Goal: Task Accomplishment & Management: Use online tool/utility

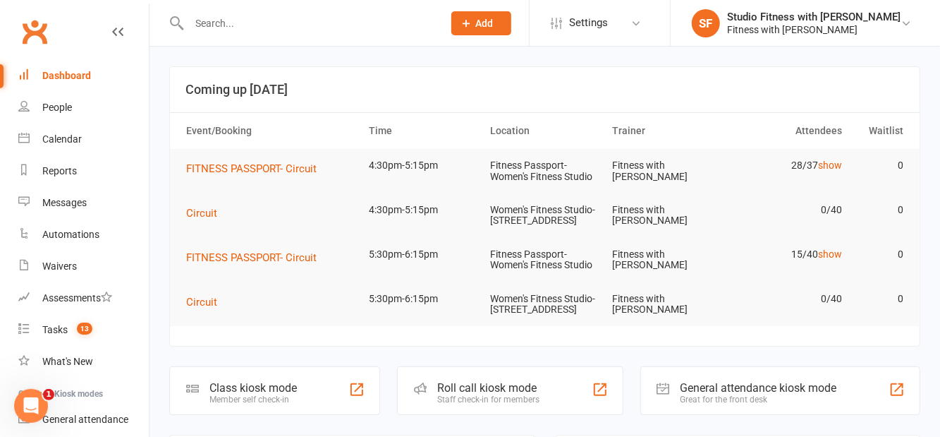
scroll to position [83, 0]
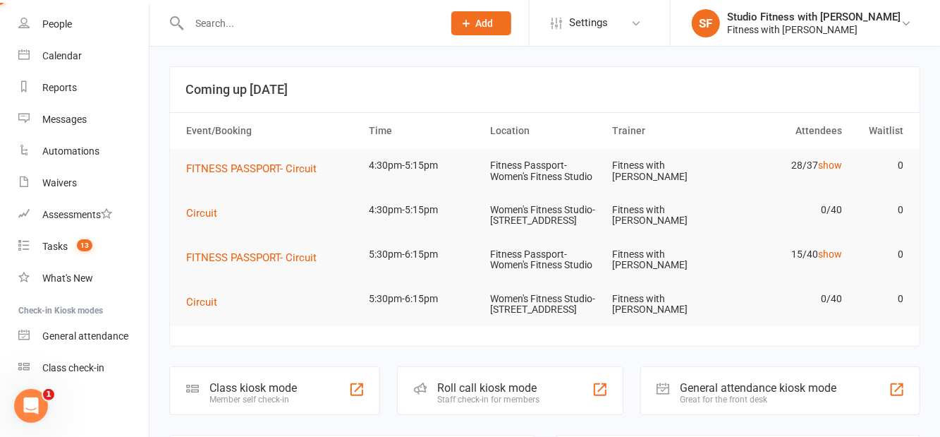
click at [79, 374] on link "Class check-in" at bounding box center [83, 368] width 130 height 32
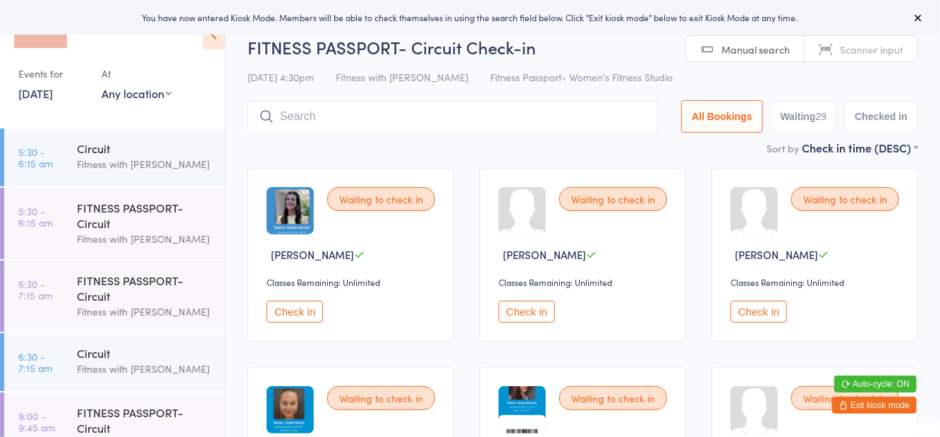
click at [155, 97] on select "Any location Women's Fitness Studio- 14 Madden Street, Aitkenvale Fitness Passp…" at bounding box center [137, 93] width 70 height 16
select select "1"
click at [102, 85] on select "Any location Women's Fitness Studio- 14 Madden Street, Aitkenvale Fitness Passp…" at bounding box center [137, 93] width 70 height 16
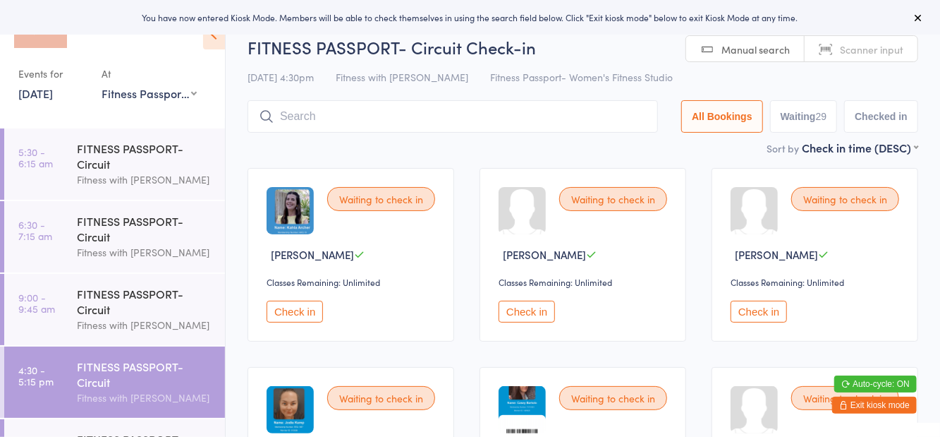
click at [812, 118] on button "Waiting 29" at bounding box center [804, 116] width 68 height 32
select select "0"
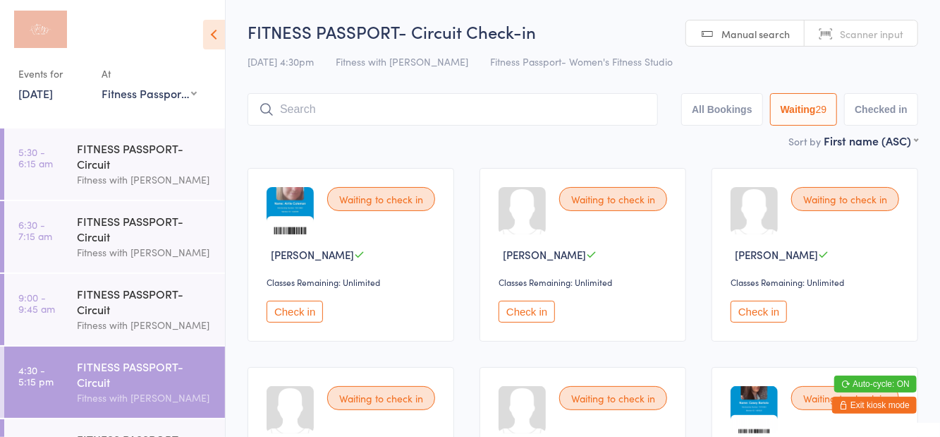
click at [223, 44] on icon at bounding box center [214, 35] width 22 height 30
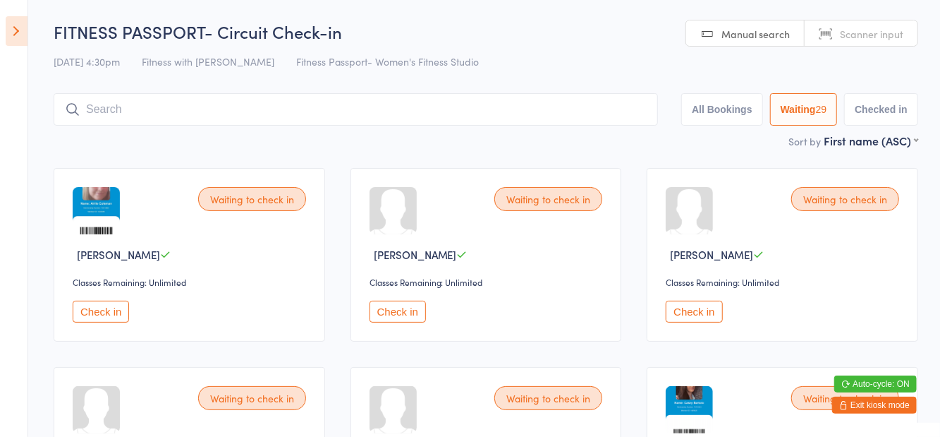
click at [680, 315] on button "Check in" at bounding box center [694, 311] width 56 height 22
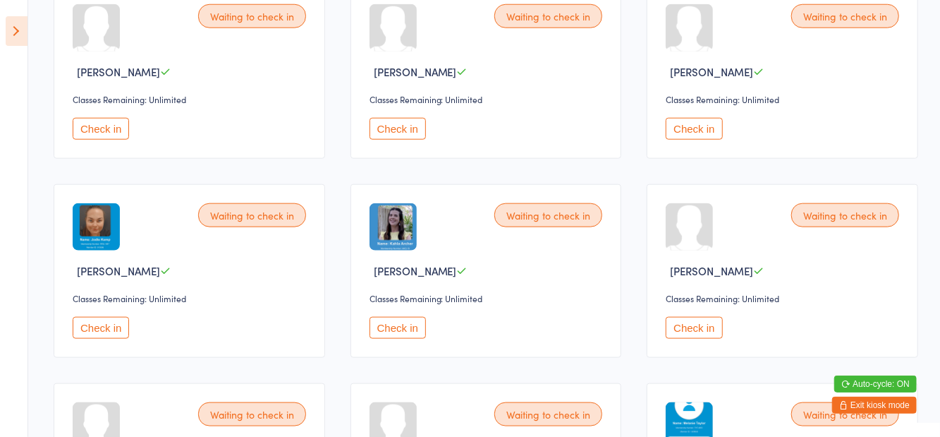
scroll to position [781, 0]
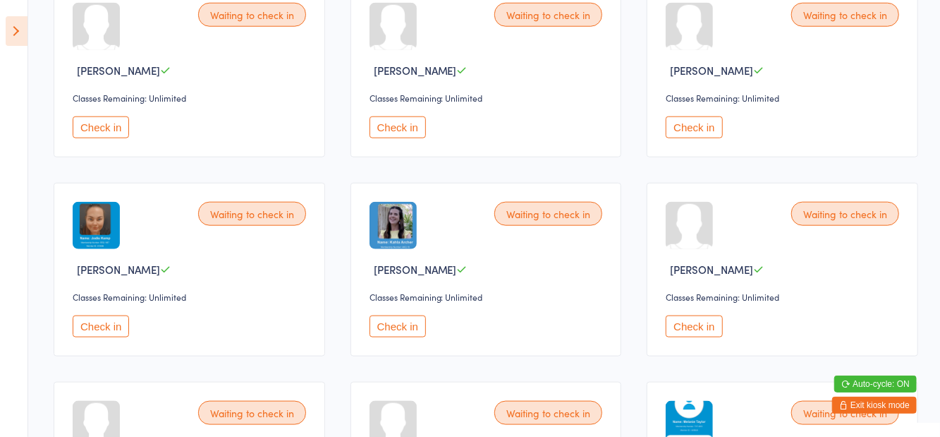
click at [120, 319] on button "Check in" at bounding box center [101, 326] width 56 height 22
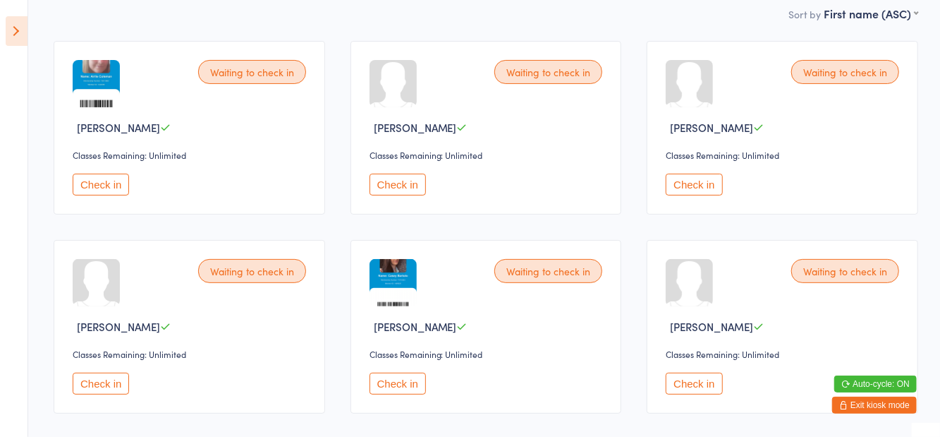
scroll to position [0, 0]
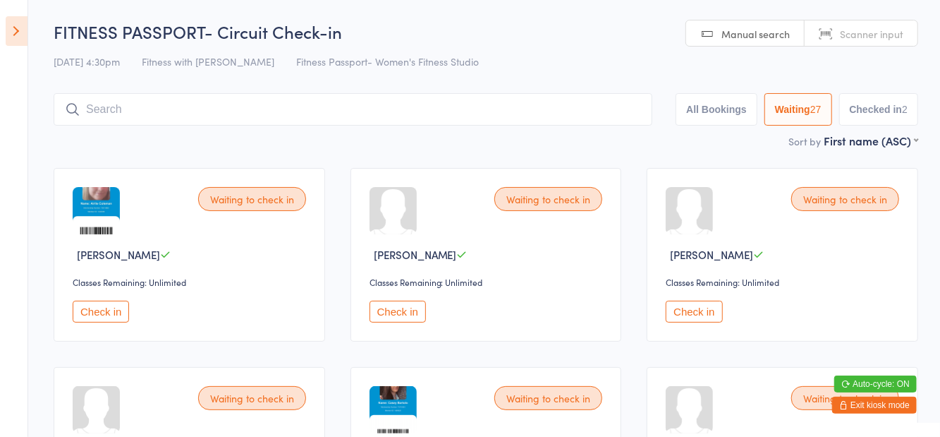
click at [813, 109] on div "27" at bounding box center [815, 109] width 11 height 11
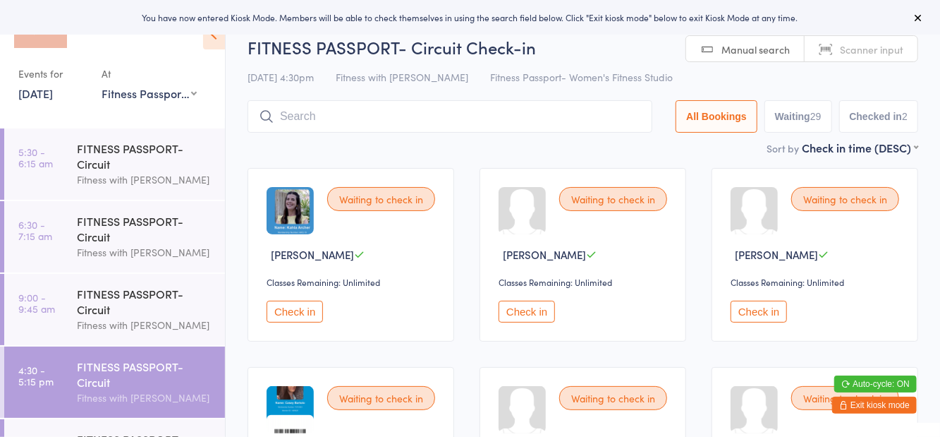
click at [801, 130] on button "Waiting 29" at bounding box center [799, 116] width 68 height 32
select select "0"
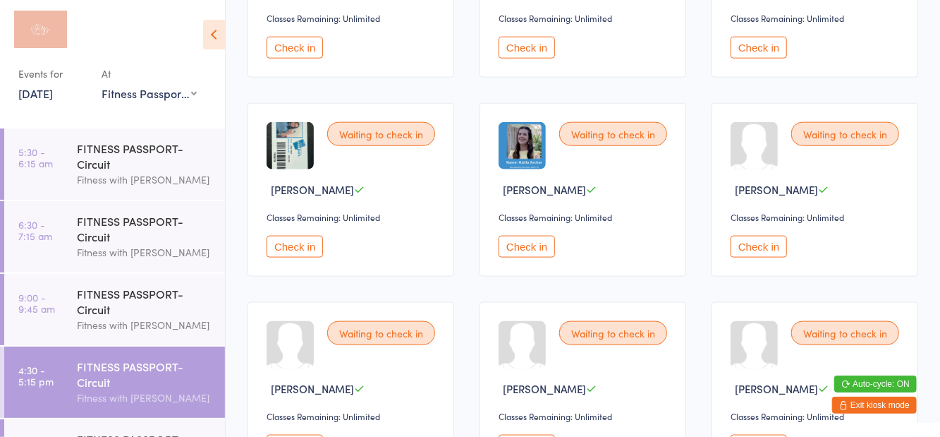
scroll to position [863, 0]
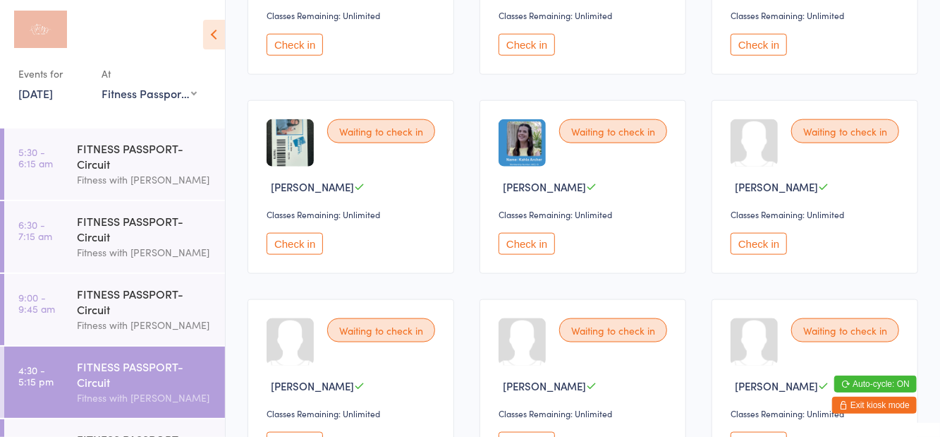
click at [532, 436] on button "Check in" at bounding box center [527, 443] width 56 height 22
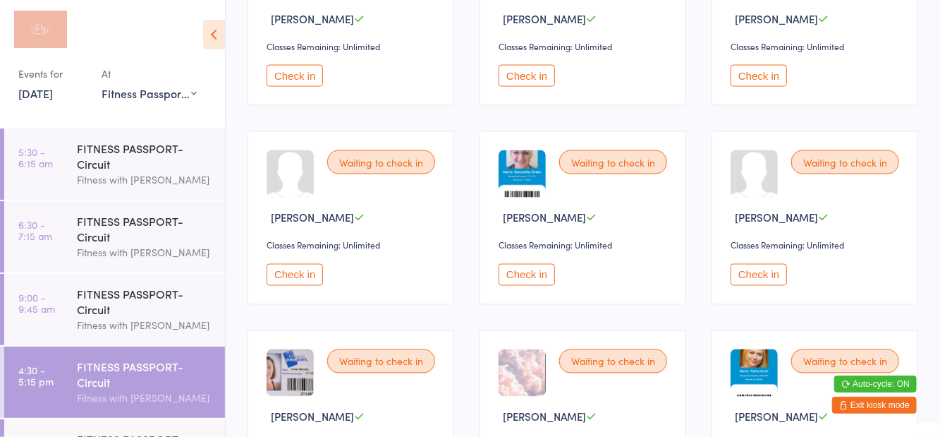
scroll to position [1230, 0]
click at [316, 274] on button "Check in" at bounding box center [295, 275] width 56 height 22
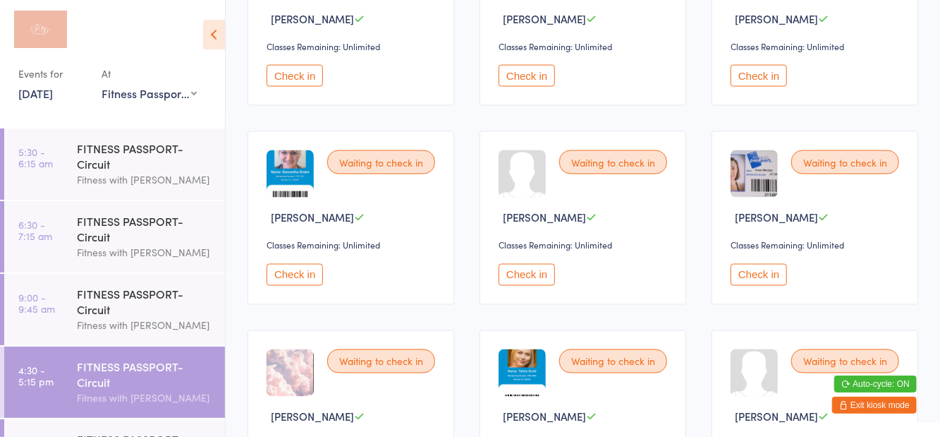
click at [212, 33] on icon at bounding box center [214, 35] width 22 height 30
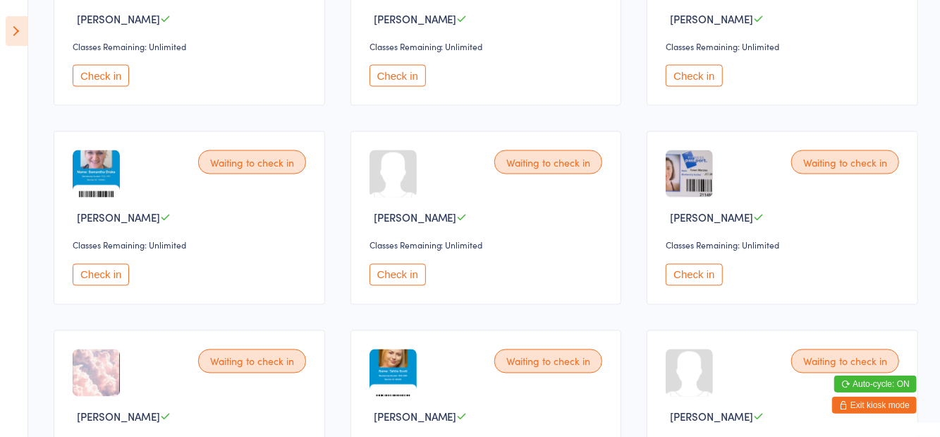
click at [116, 266] on button "Check in" at bounding box center [101, 275] width 56 height 22
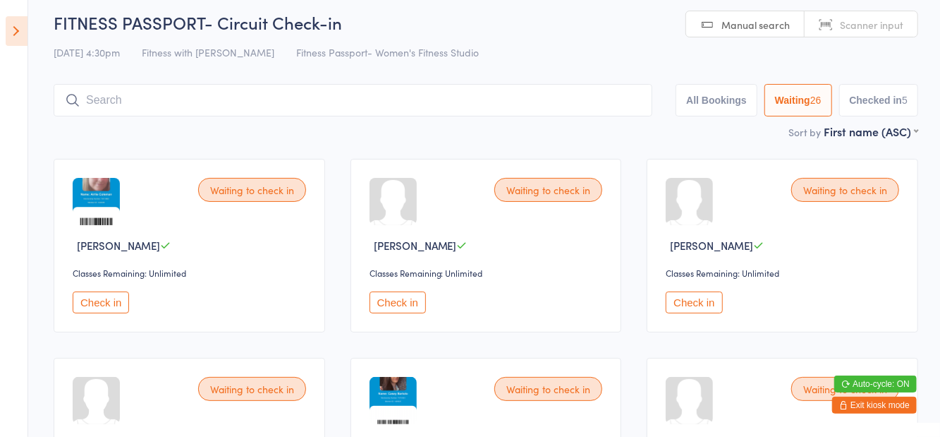
scroll to position [0, 0]
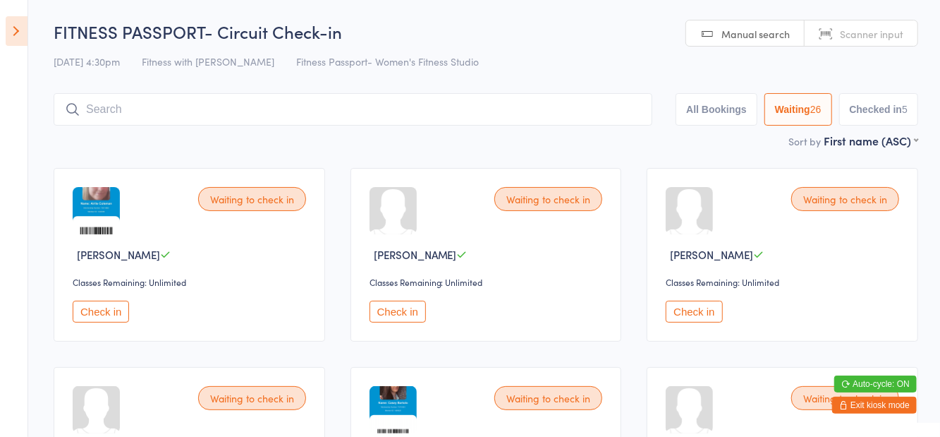
click at [488, 124] on input "search" at bounding box center [353, 109] width 599 height 32
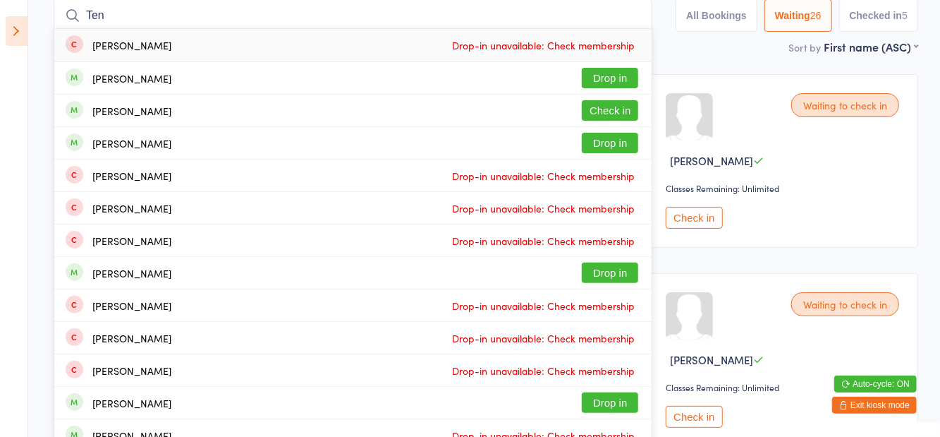
type input "Ten"
click at [617, 114] on button "Check in" at bounding box center [610, 110] width 56 height 20
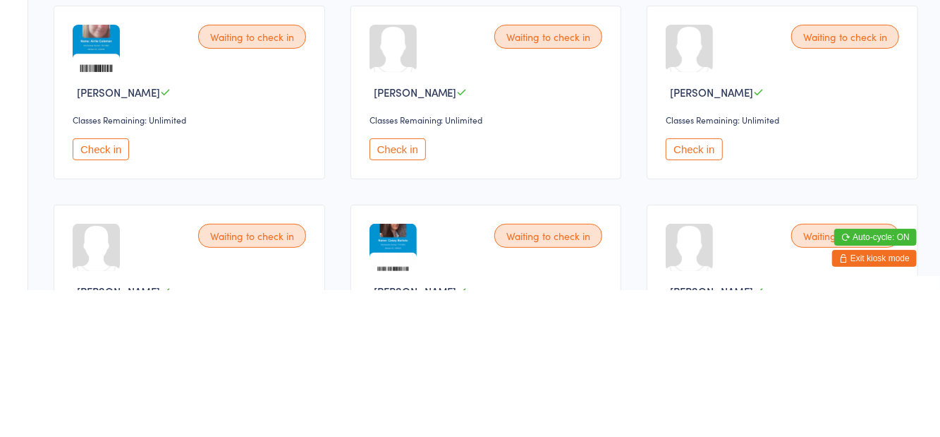
scroll to position [15, 0]
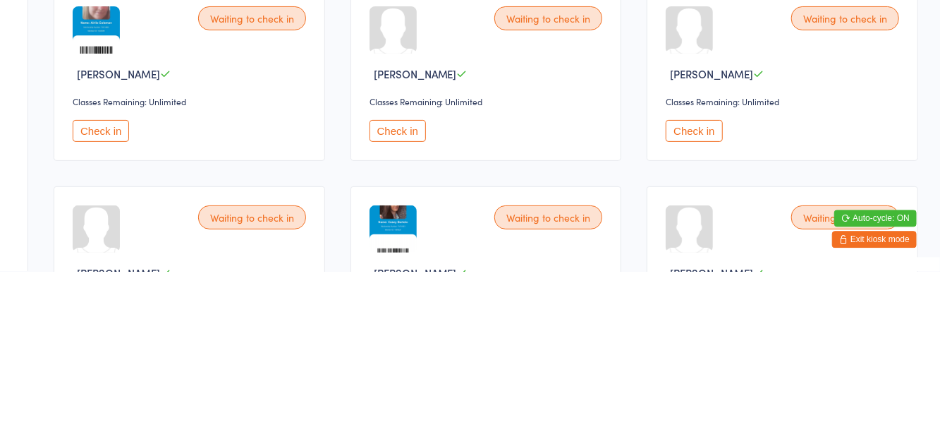
click at [707, 315] on div "Waiting to check in Ashley Millar Classes Remaining: Unlimited Check in" at bounding box center [783, 240] width 272 height 174
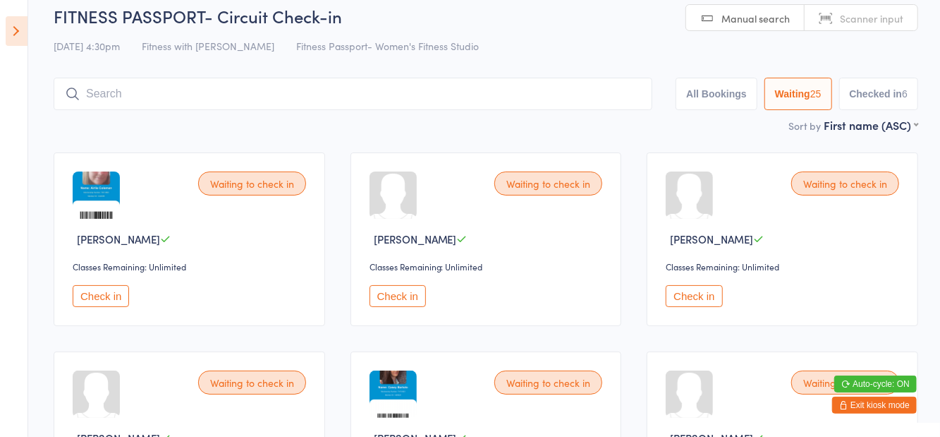
click at [707, 303] on button "Check in" at bounding box center [694, 296] width 56 height 22
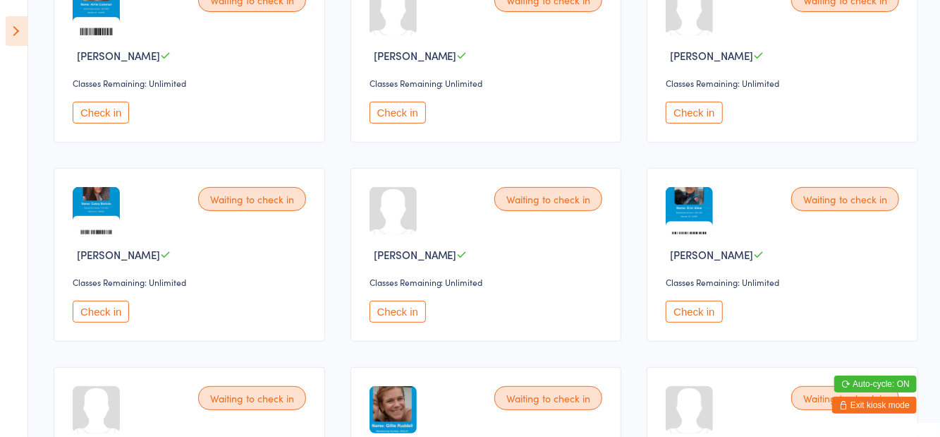
scroll to position [200, 0]
click at [97, 318] on button "Check in" at bounding box center [101, 311] width 56 height 22
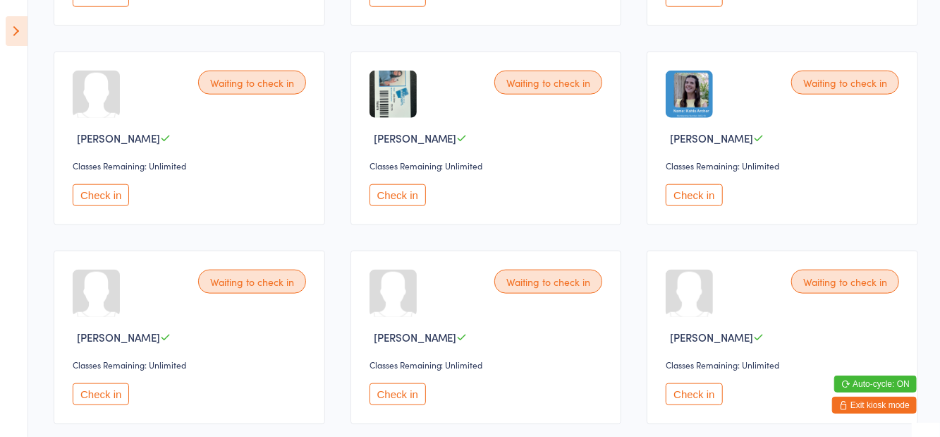
scroll to position [717, 0]
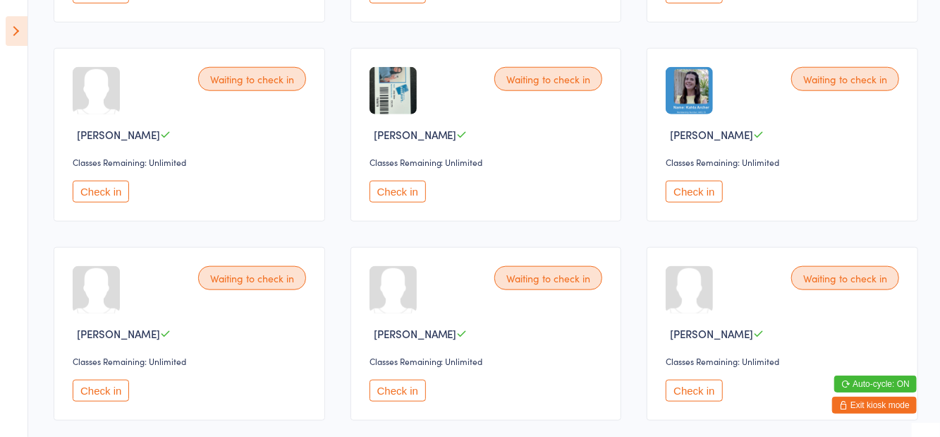
click at [241, 364] on div "Classes Remaining: Unlimited" at bounding box center [192, 361] width 238 height 12
click at [248, 344] on div "Waiting to check in Kasey Corcoran Classes Remaining: Unlimited Check in" at bounding box center [190, 334] width 272 height 174
click at [250, 326] on div "Kasey Corcoran" at bounding box center [192, 333] width 238 height 15
click at [253, 293] on div "Waiting to check in Kasey Corcoran Classes Remaining: Unlimited Check in" at bounding box center [190, 334] width 272 height 174
click at [254, 256] on div "Waiting to check in Kasey Corcoran Classes Remaining: Unlimited Check in" at bounding box center [190, 334] width 272 height 174
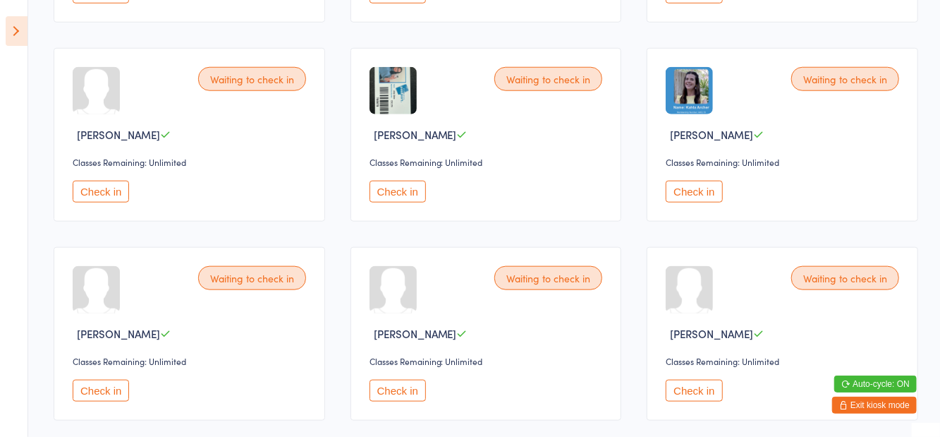
click at [254, 241] on div "Waiting to check in Airlie Coleman Classes Remaining: Unlimited Check in Waitin…" at bounding box center [486, 234] width 890 height 1591
click at [686, 391] on button "Check in" at bounding box center [694, 390] width 56 height 22
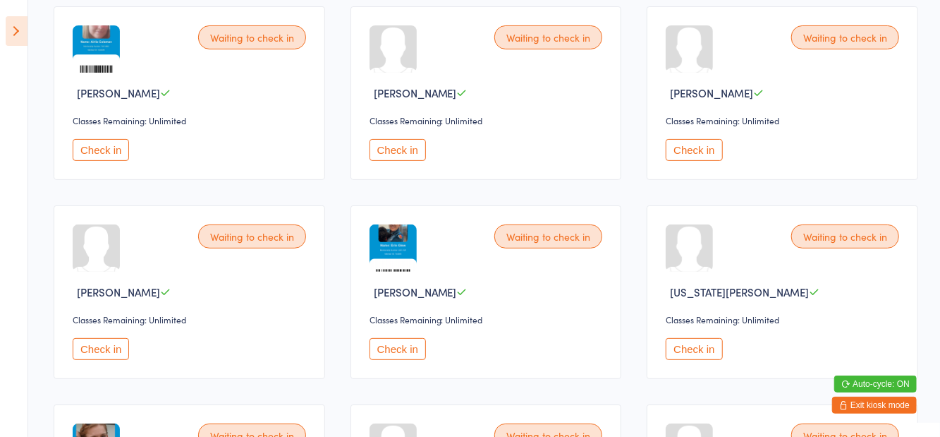
scroll to position [0, 0]
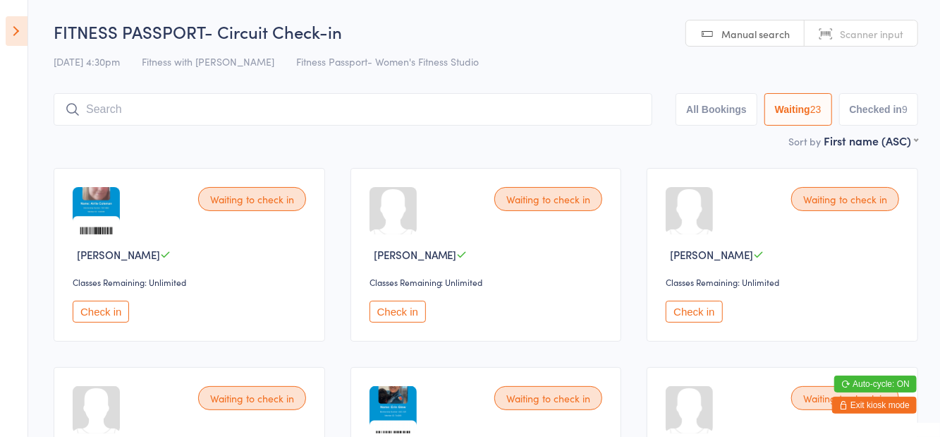
click at [295, 109] on input "search" at bounding box center [353, 109] width 599 height 32
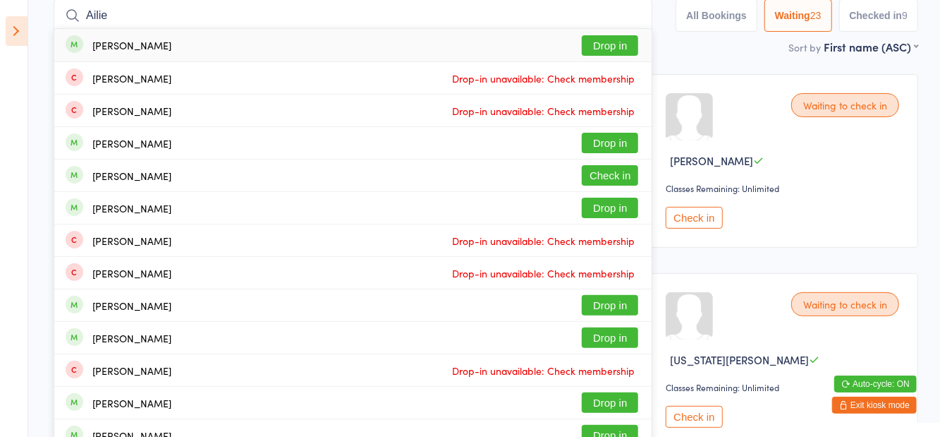
type input "Ailie"
click at [626, 52] on button "Drop in" at bounding box center [610, 45] width 56 height 20
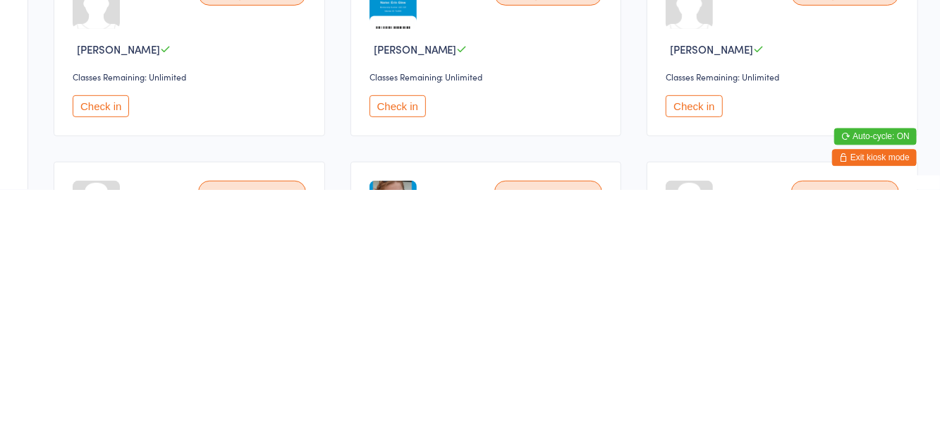
scroll to position [159, 0]
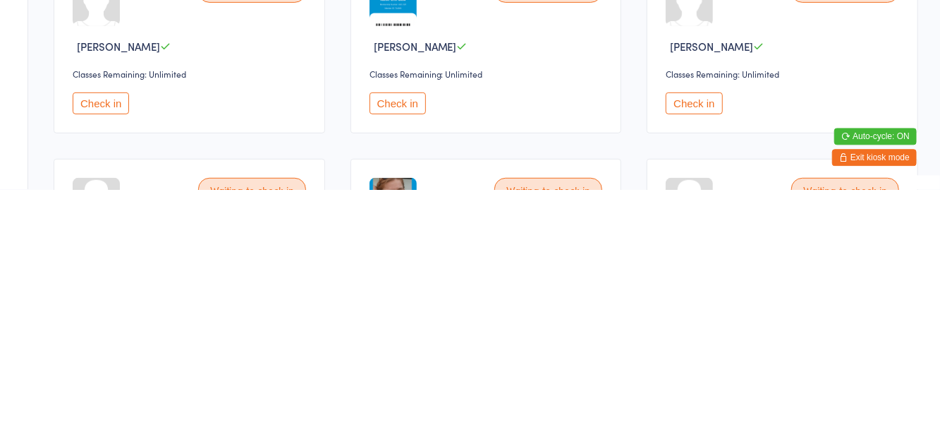
click at [115, 357] on button "Check in" at bounding box center [101, 351] width 56 height 22
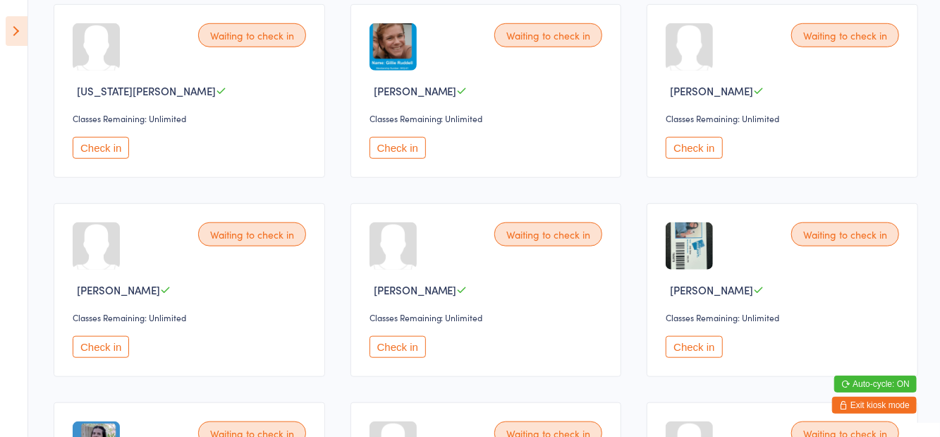
scroll to position [548, 0]
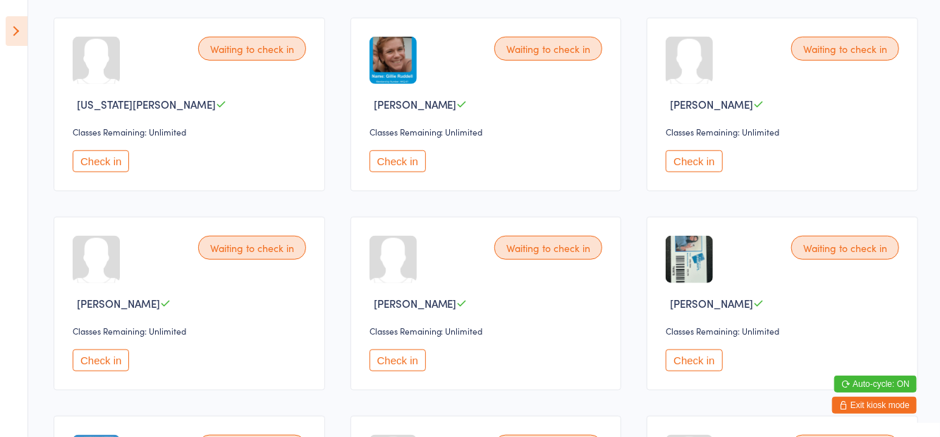
click at [688, 161] on button "Check in" at bounding box center [694, 161] width 56 height 22
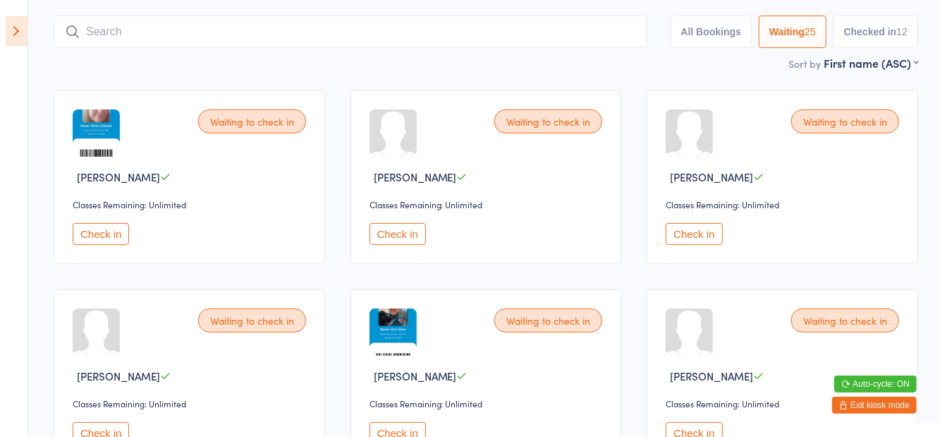
scroll to position [0, 0]
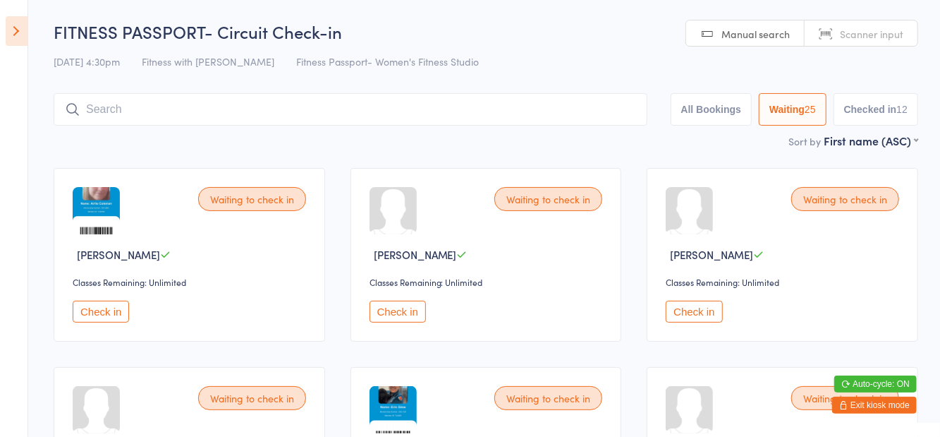
click at [700, 308] on button "Check in" at bounding box center [694, 311] width 56 height 22
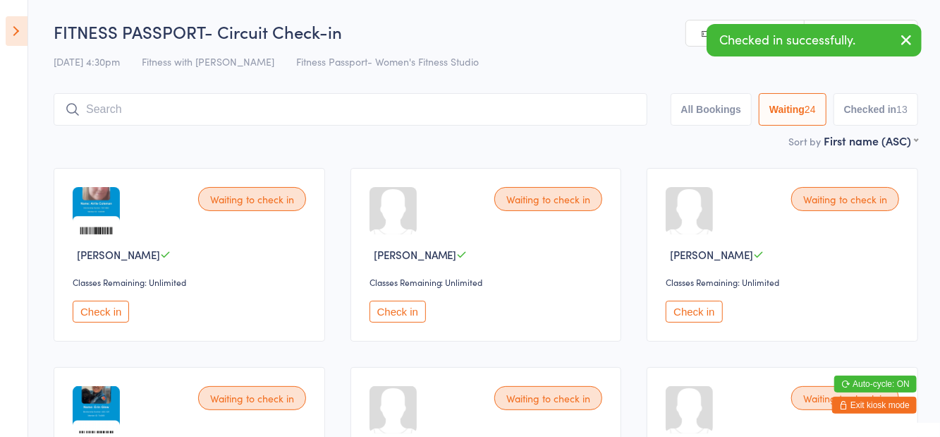
click at [694, 318] on button "Check in" at bounding box center [694, 311] width 56 height 22
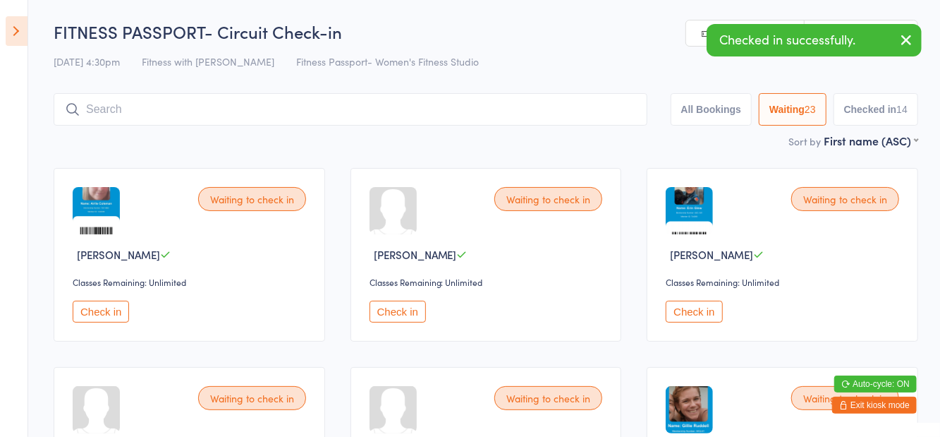
click at [306, 106] on input "search" at bounding box center [351, 109] width 594 height 32
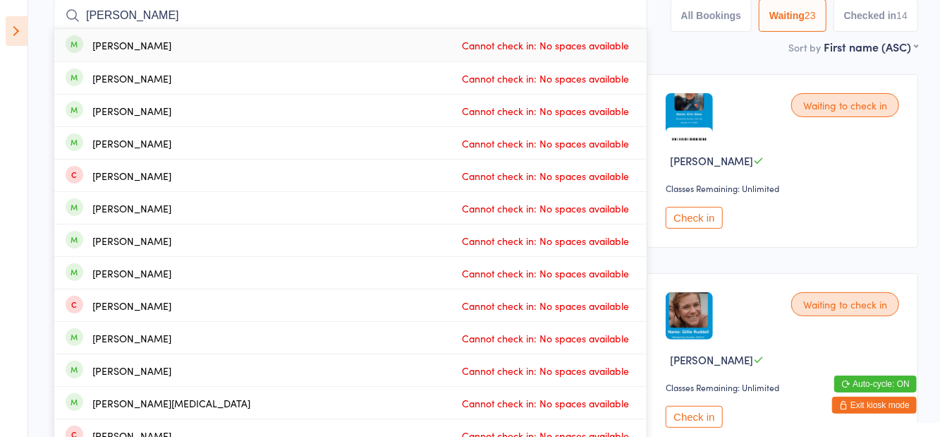
type input "Amy abdel"
click at [519, 56] on div "Amy Abdel-Nour Cannot check in: No spaces available" at bounding box center [350, 45] width 592 height 32
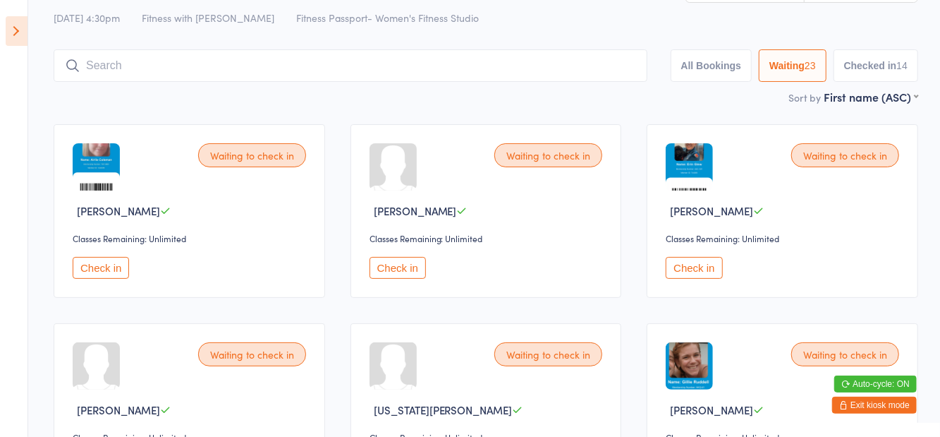
scroll to position [16, 0]
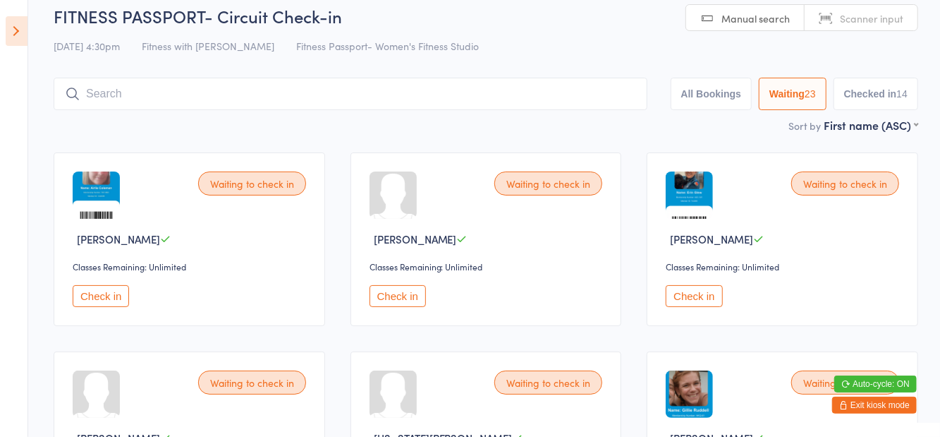
click at [624, 133] on div "Sort by First name (ASC) First name (ASC) First name (DESC) Last name (ASC) Las…" at bounding box center [486, 125] width 865 height 16
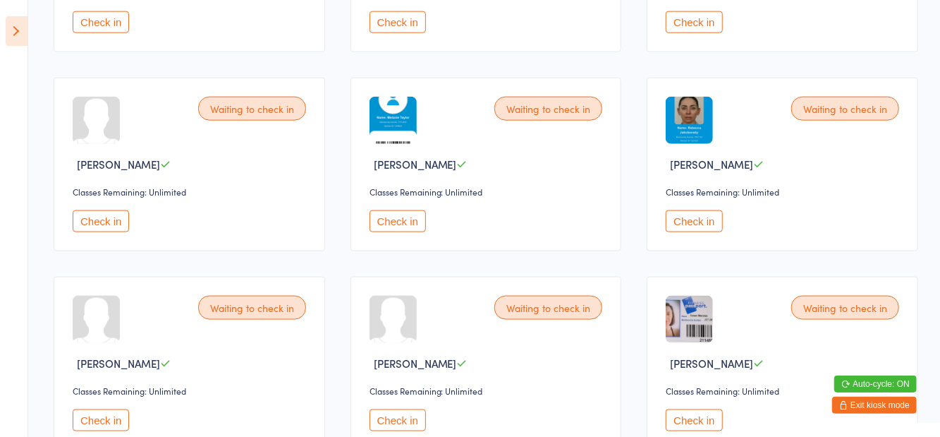
scroll to position [899, 0]
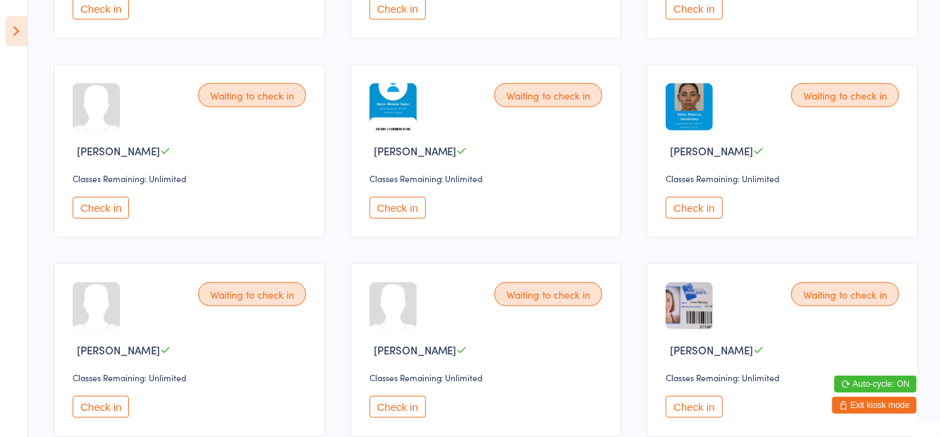
click at [92, 410] on button "Check in" at bounding box center [101, 407] width 56 height 22
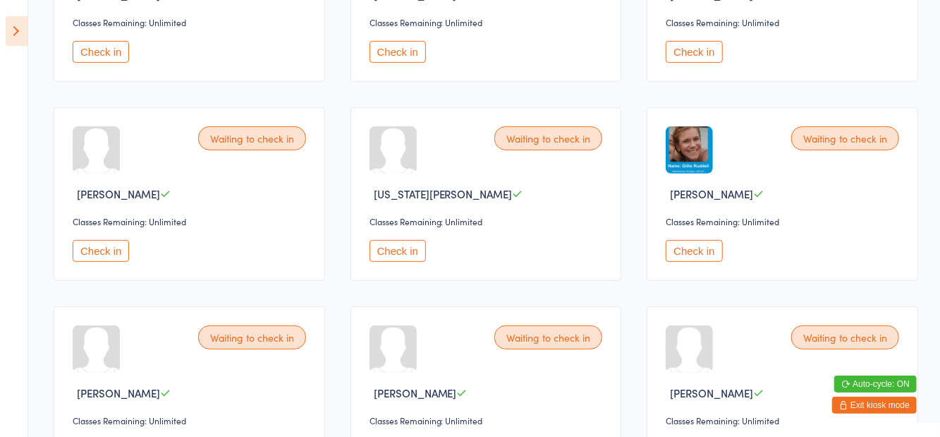
scroll to position [264, 0]
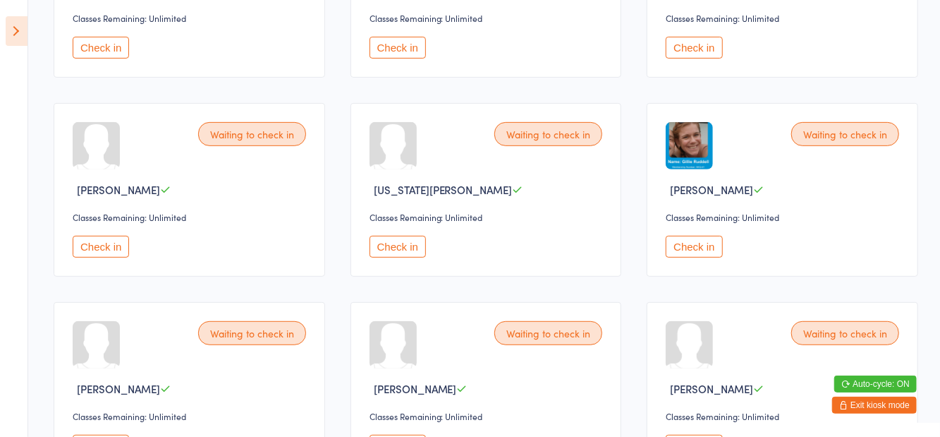
click at [99, 436] on button "Check in" at bounding box center [101, 445] width 56 height 22
click at [17, 31] on icon at bounding box center [17, 31] width 22 height 30
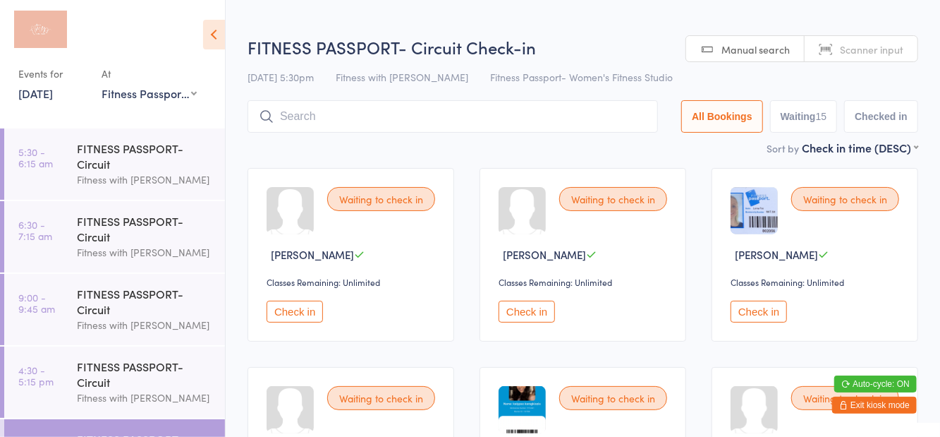
click at [709, 154] on div "Sort by Check in time (DESC) First name (ASC) First name (DESC) Last name (ASC)…" at bounding box center [583, 148] width 671 height 16
click at [800, 114] on button "Waiting 15" at bounding box center [804, 116] width 68 height 32
select select "0"
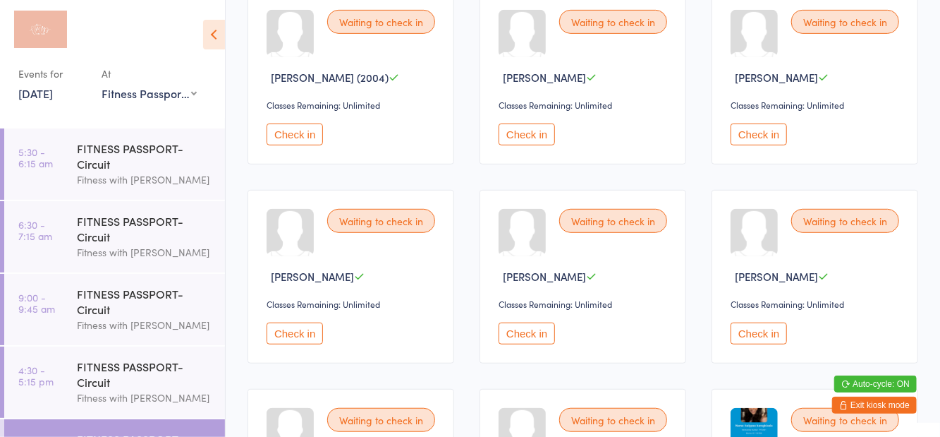
scroll to position [377, 0]
click at [297, 329] on button "Check in" at bounding box center [295, 333] width 56 height 22
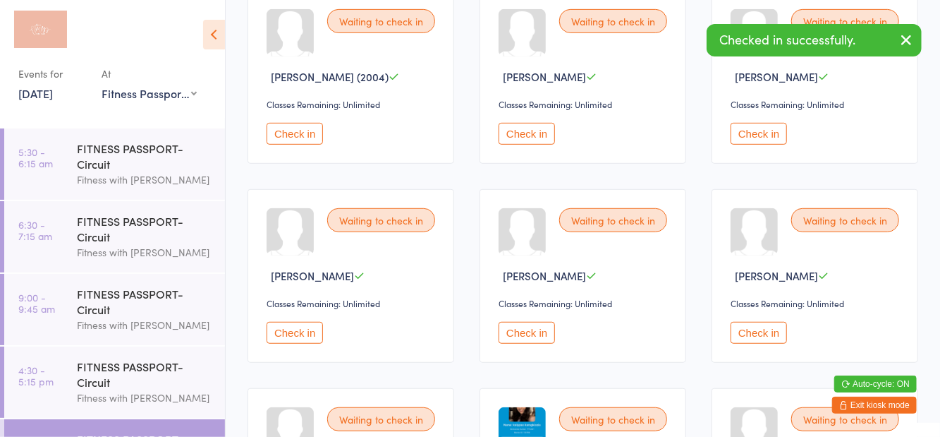
click at [56, 398] on link "4:30 - 5:15 pm FITNESS PASSPORT- Circuit Fitness with Zoe" at bounding box center [114, 381] width 221 height 71
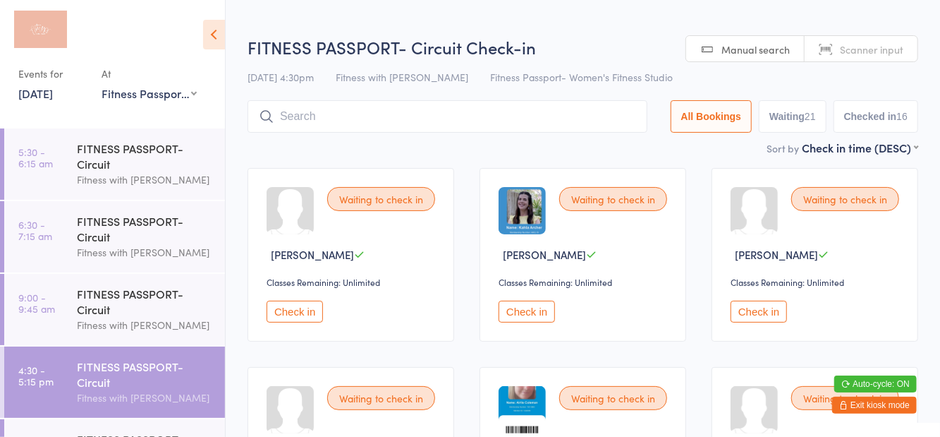
click at [775, 121] on button "Waiting 21" at bounding box center [793, 116] width 68 height 32
select select "0"
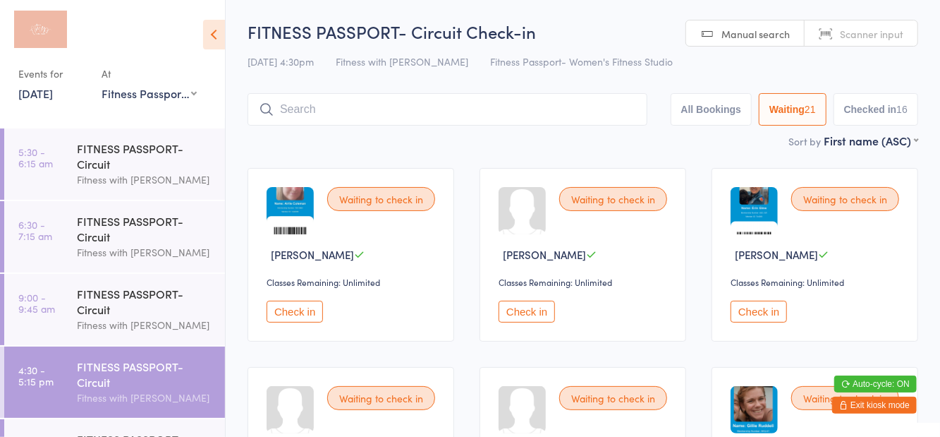
click at [303, 113] on input "search" at bounding box center [448, 109] width 400 height 32
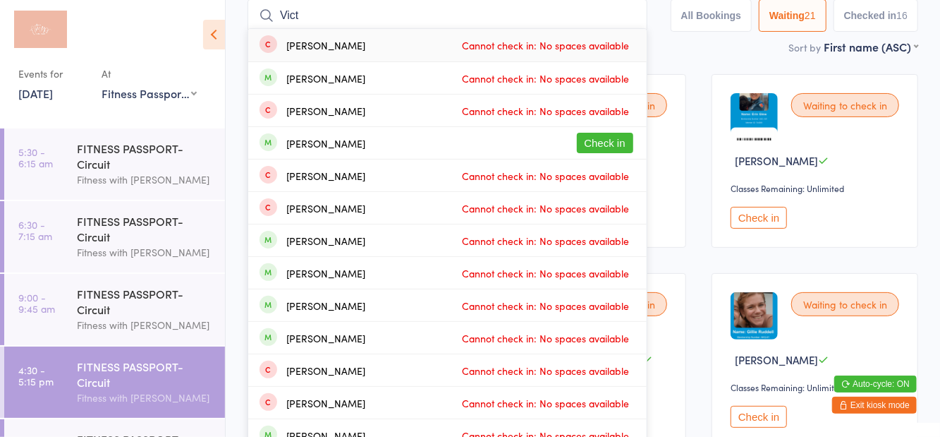
type input "Vict"
click at [608, 145] on button "Check in" at bounding box center [605, 143] width 56 height 20
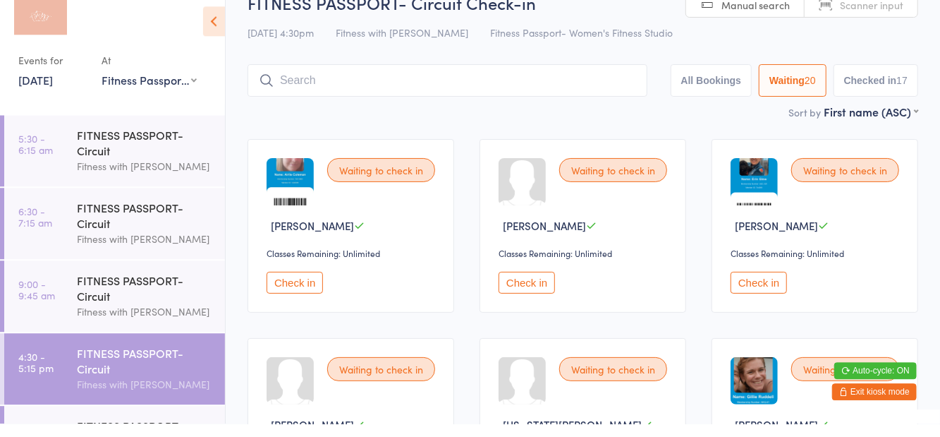
scroll to position [16, 0]
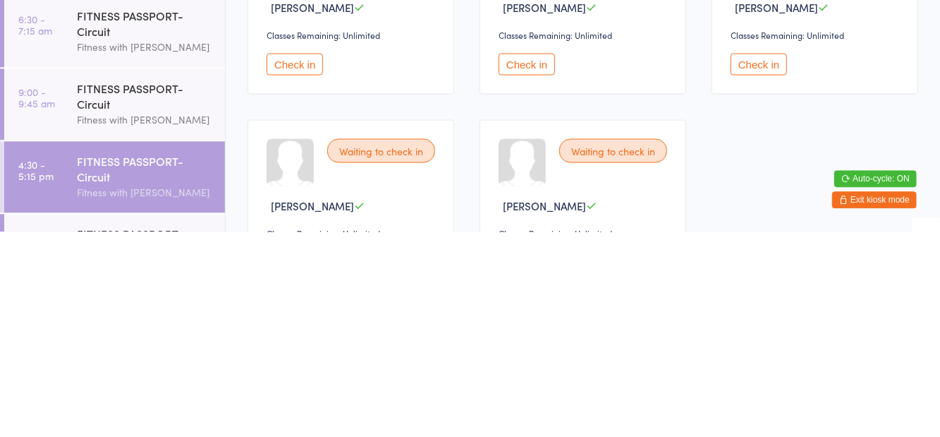
click at [762, 274] on button "Check in" at bounding box center [759, 269] width 56 height 22
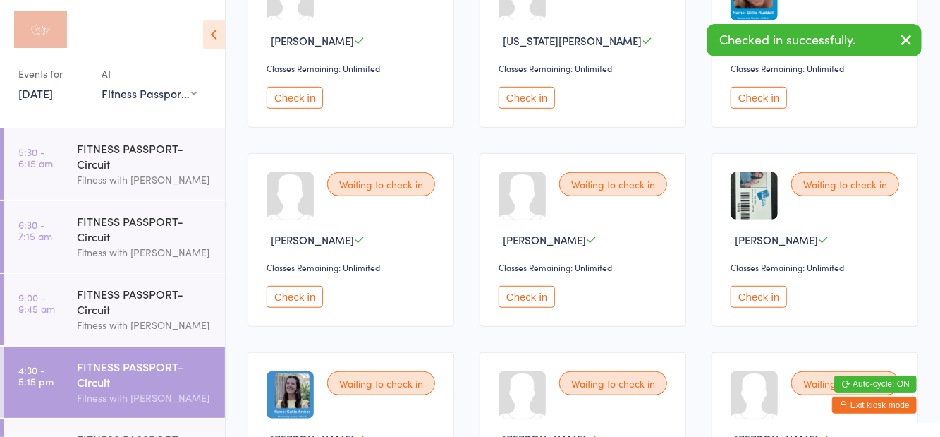
scroll to position [415, 0]
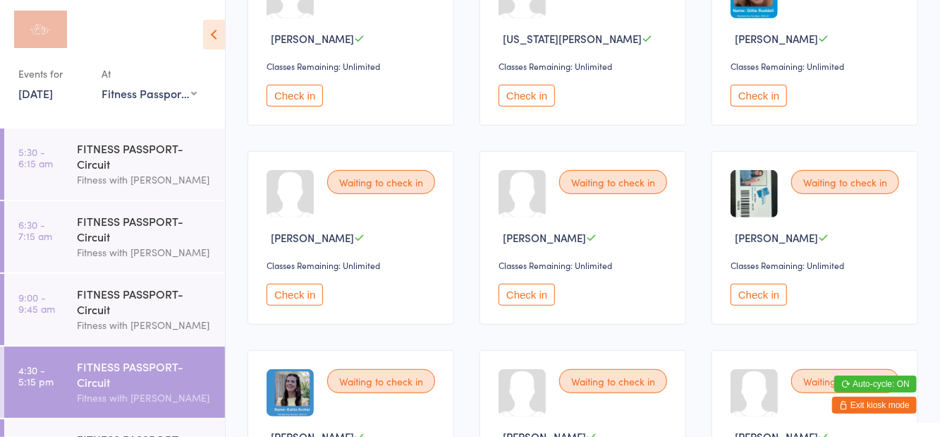
click at [288, 288] on button "Check in" at bounding box center [295, 295] width 56 height 22
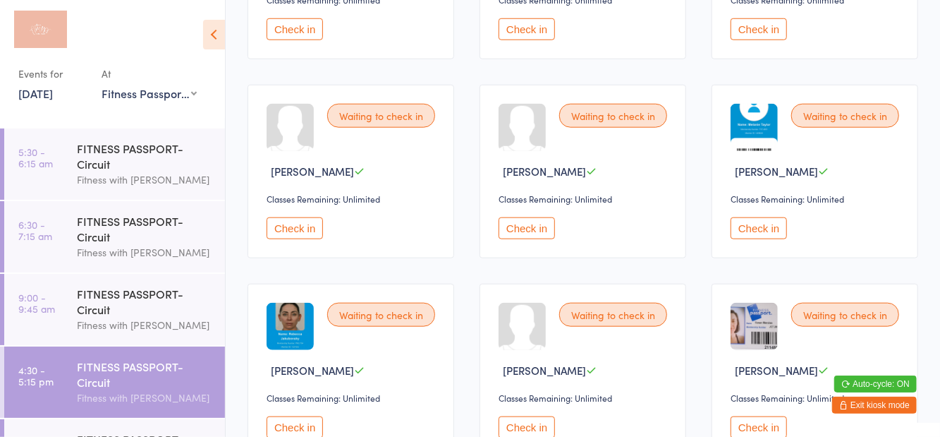
scroll to position [698, 0]
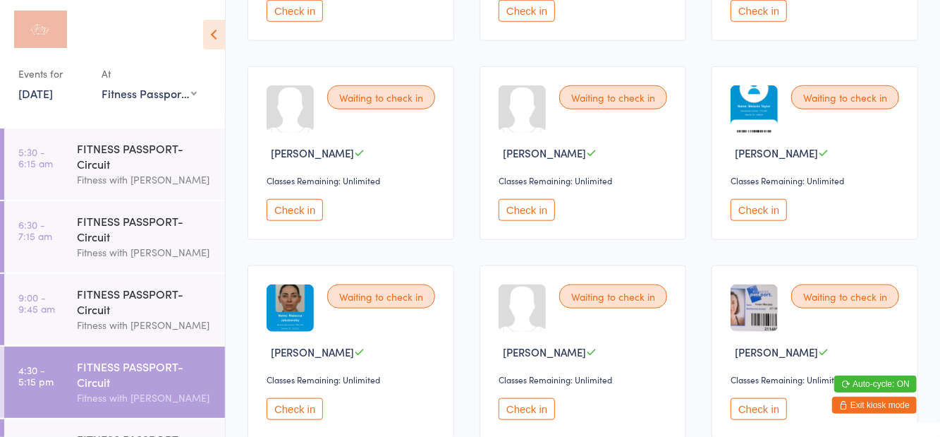
click at [299, 210] on button "Check in" at bounding box center [295, 210] width 56 height 22
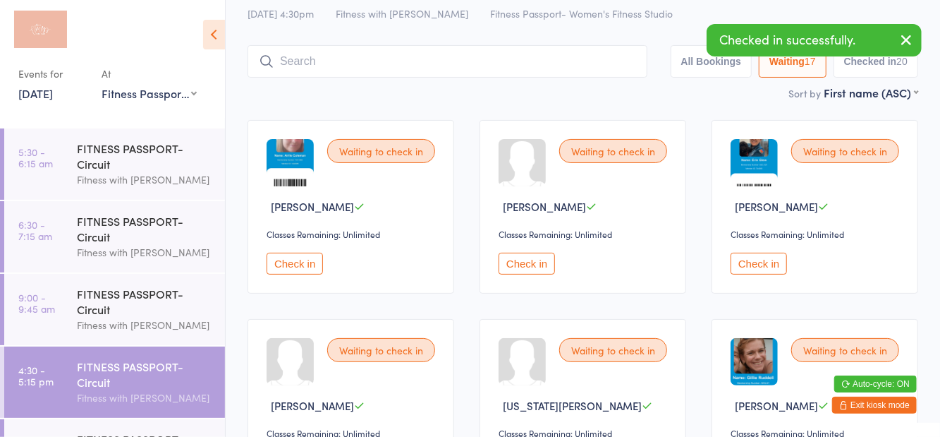
scroll to position [0, 0]
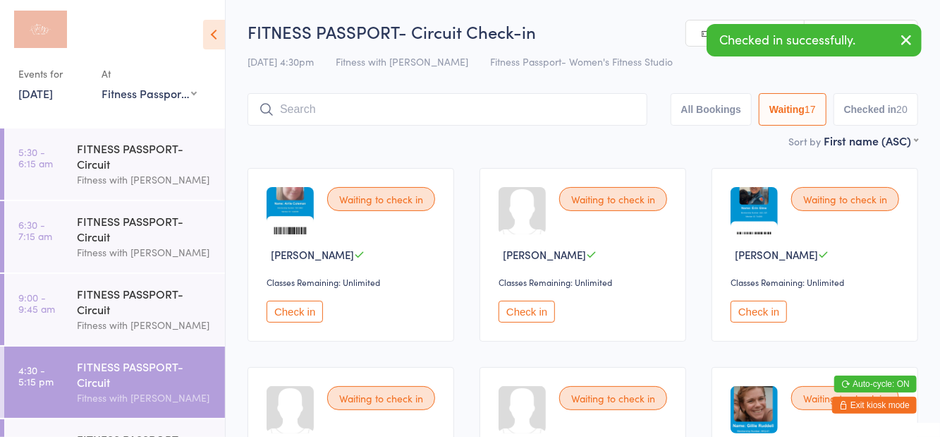
click at [296, 320] on button "Check in" at bounding box center [295, 311] width 56 height 22
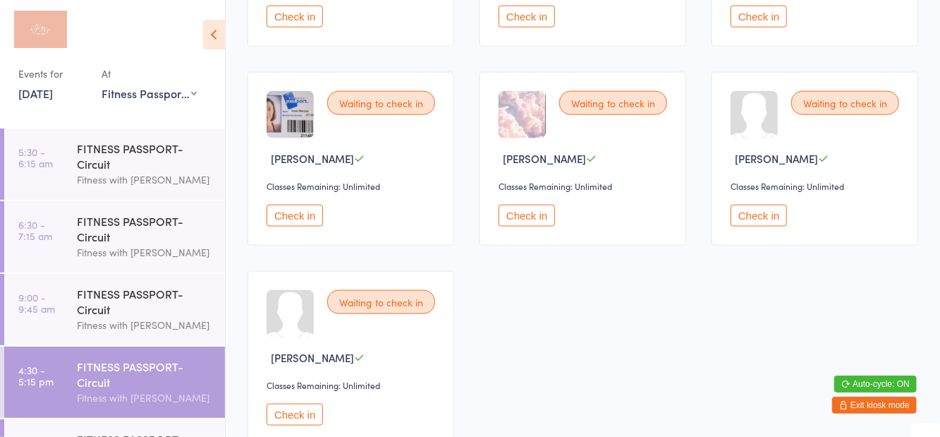
scroll to position [893, 0]
click at [298, 408] on button "Check in" at bounding box center [295, 413] width 56 height 22
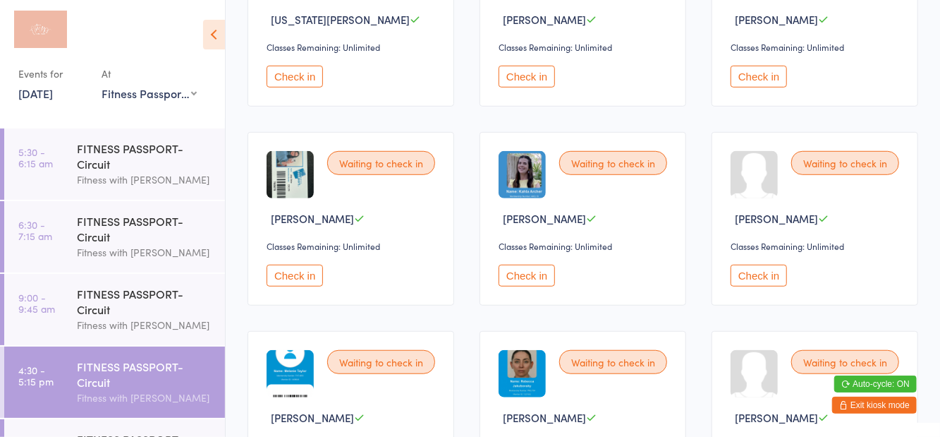
scroll to position [434, 0]
click at [303, 268] on button "Check in" at bounding box center [295, 275] width 56 height 22
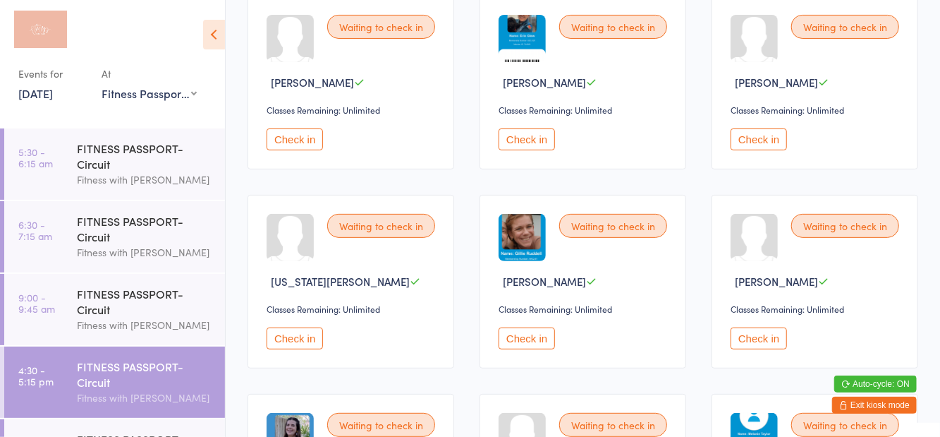
scroll to position [0, 0]
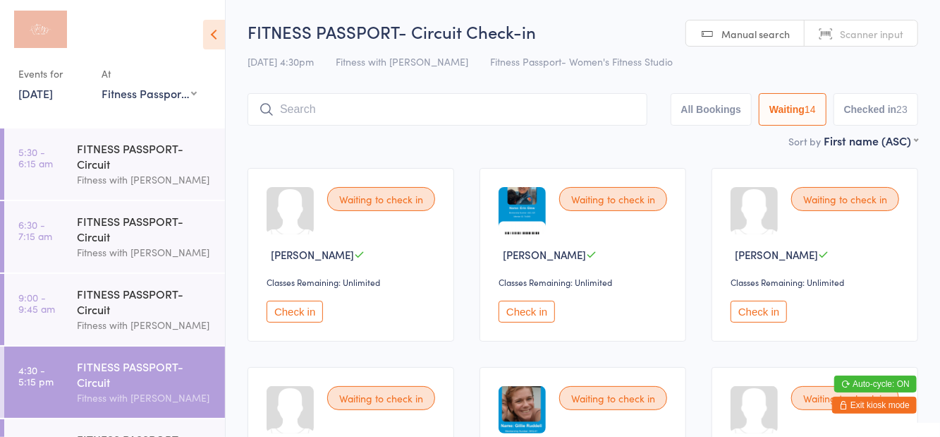
click at [334, 110] on input "search" at bounding box center [448, 109] width 400 height 32
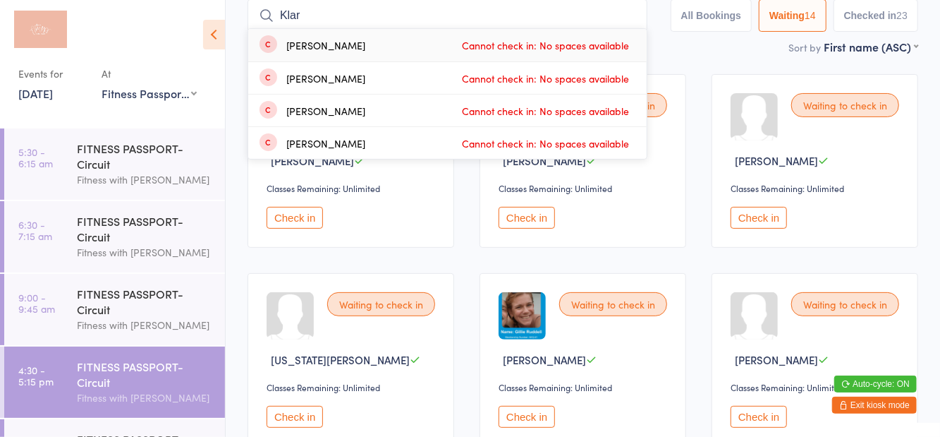
type input "Klara"
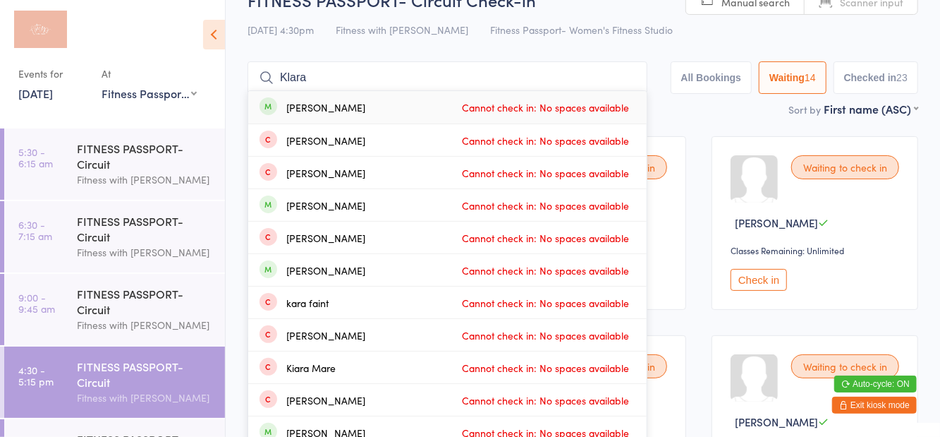
scroll to position [0, 0]
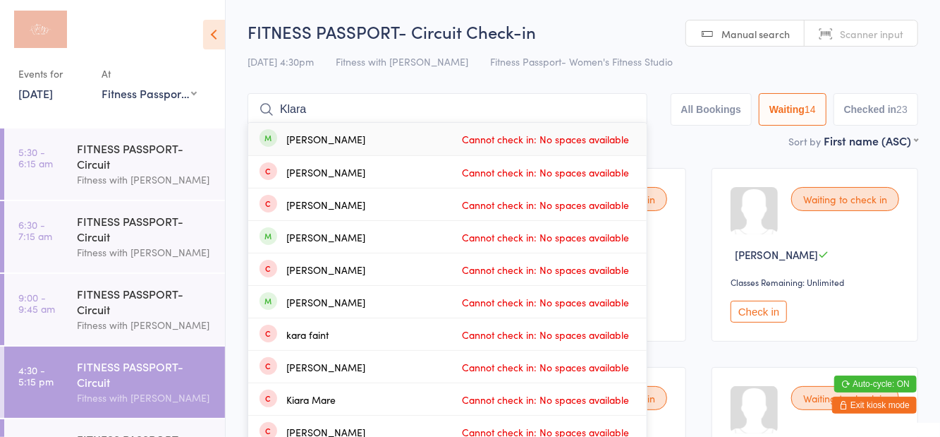
click at [635, 110] on input "Klara" at bounding box center [448, 109] width 400 height 32
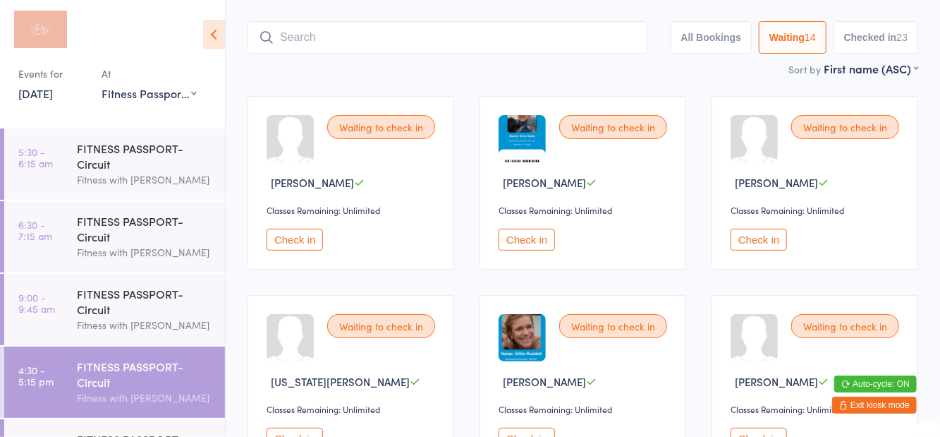
scroll to position [94, 0]
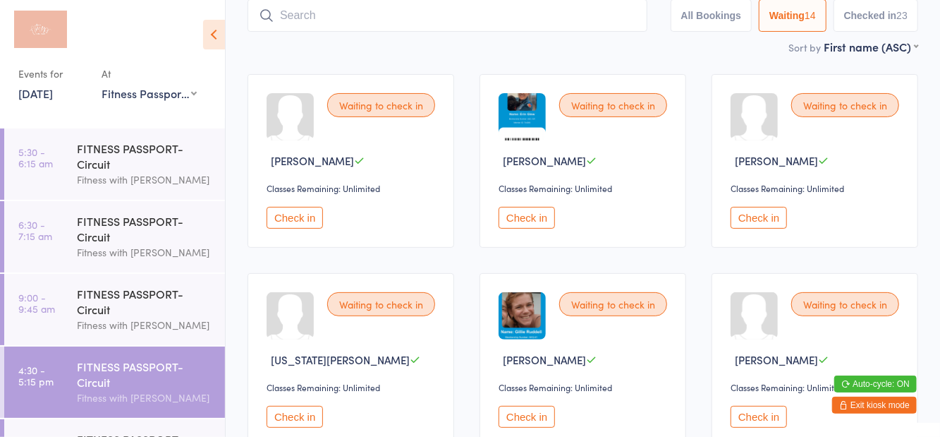
click at [157, 39] on div at bounding box center [105, 33] width 175 height 35
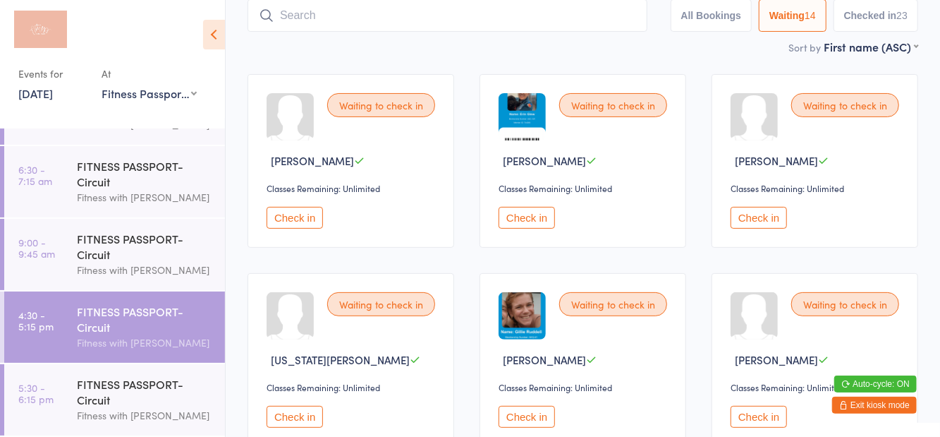
click at [147, 401] on div "FITNESS PASSPORT- Circuit" at bounding box center [145, 391] width 136 height 31
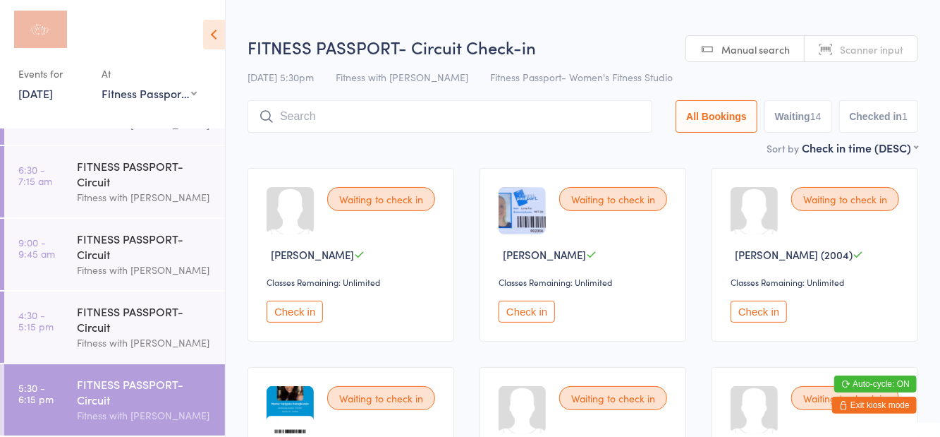
click at [515, 116] on input "search" at bounding box center [450, 116] width 405 height 32
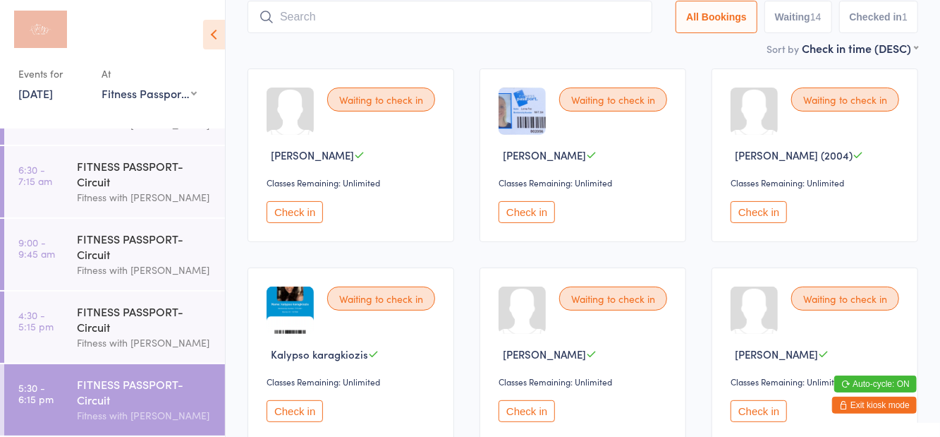
scroll to position [101, 0]
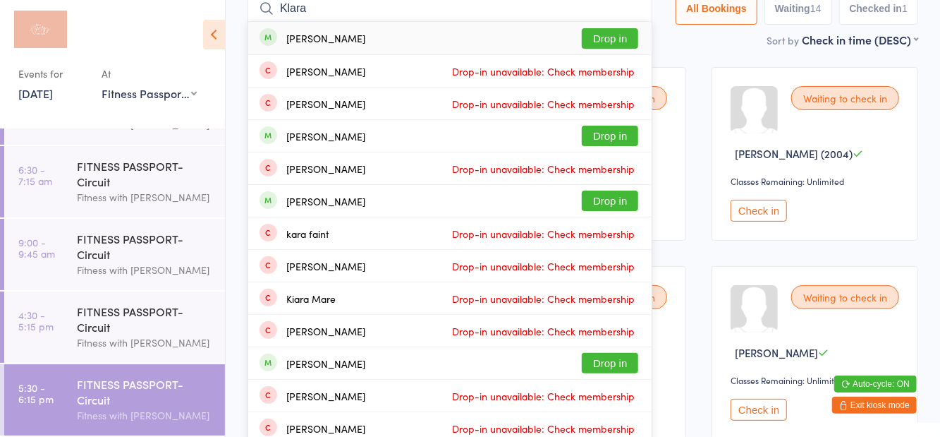
type input "Klara"
click at [628, 41] on button "Drop in" at bounding box center [610, 38] width 56 height 20
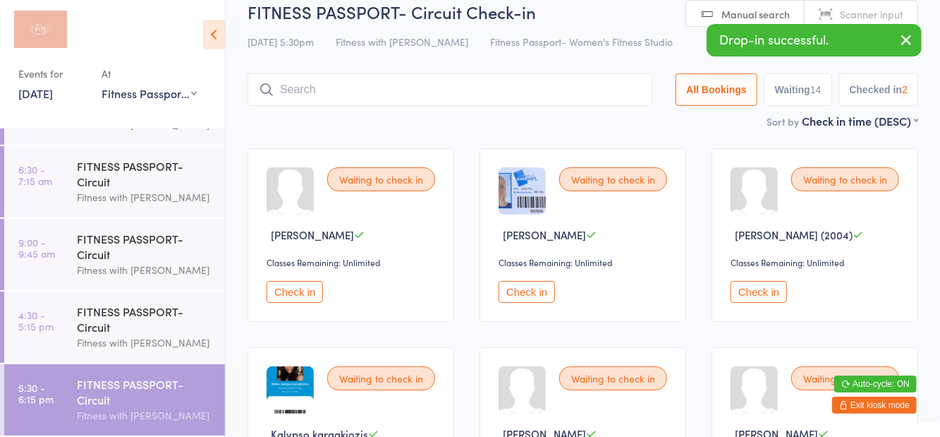
scroll to position [16, 0]
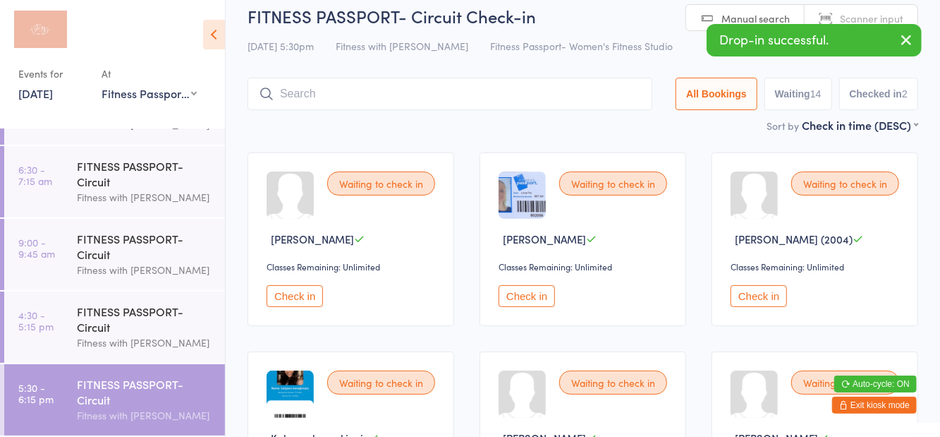
click at [669, 51] on div "14 Oct 5:30pm Fitness with Zoe Fitness Passport- Women's Fitness Studio" at bounding box center [583, 46] width 671 height 23
click at [157, 329] on div "FITNESS PASSPORT- Circuit" at bounding box center [145, 318] width 136 height 31
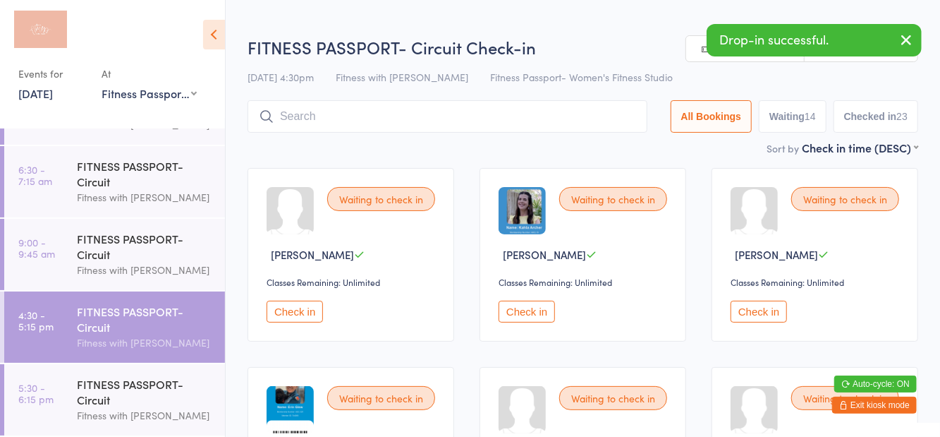
click at [650, 50] on h2 "FITNESS PASSPORT- Circuit Check-in" at bounding box center [583, 46] width 671 height 23
click at [777, 122] on button "Waiting 14" at bounding box center [793, 116] width 68 height 32
select select "0"
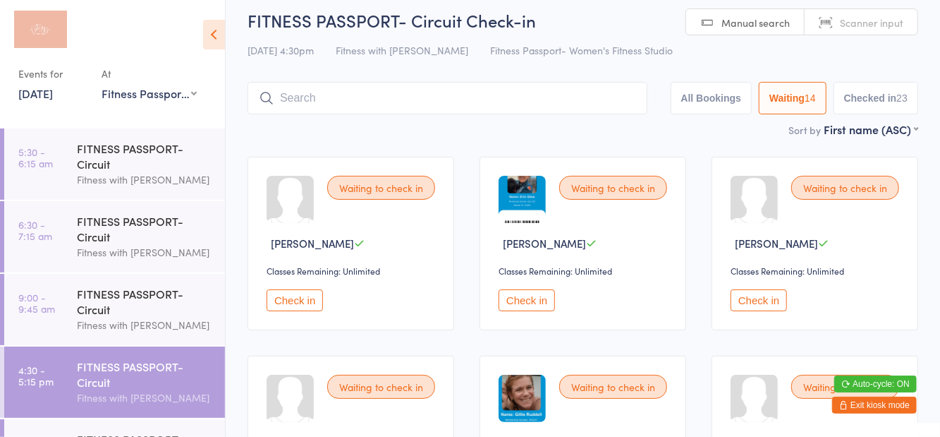
click at [761, 300] on button "Check in" at bounding box center [759, 300] width 56 height 22
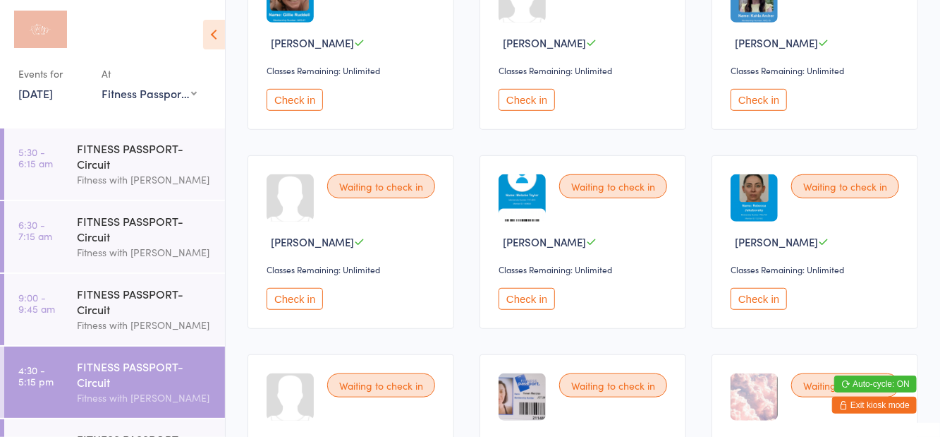
scroll to position [412, 0]
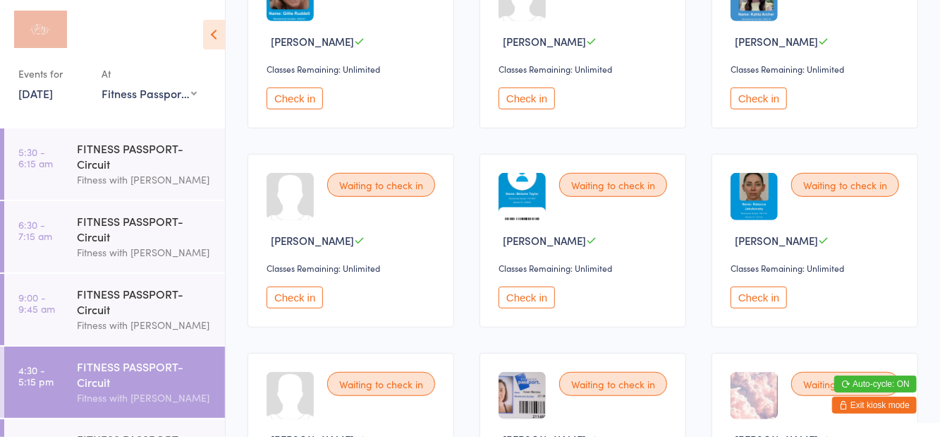
click at [303, 299] on button "Check in" at bounding box center [295, 297] width 56 height 22
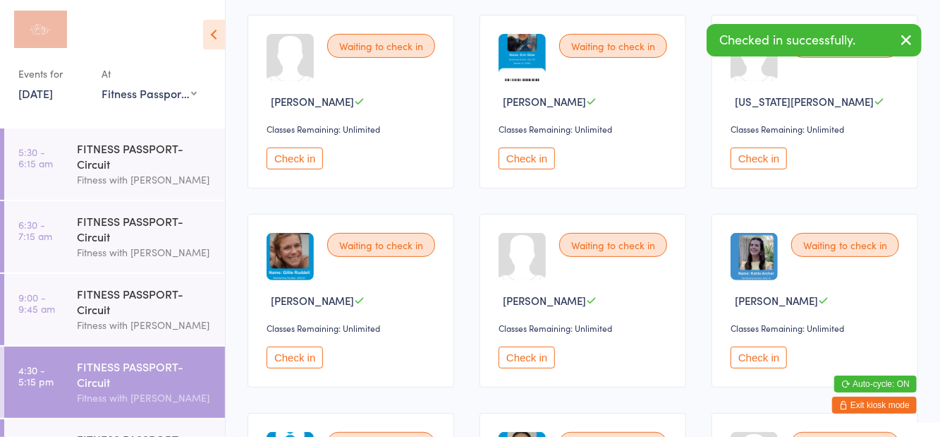
scroll to position [0, 0]
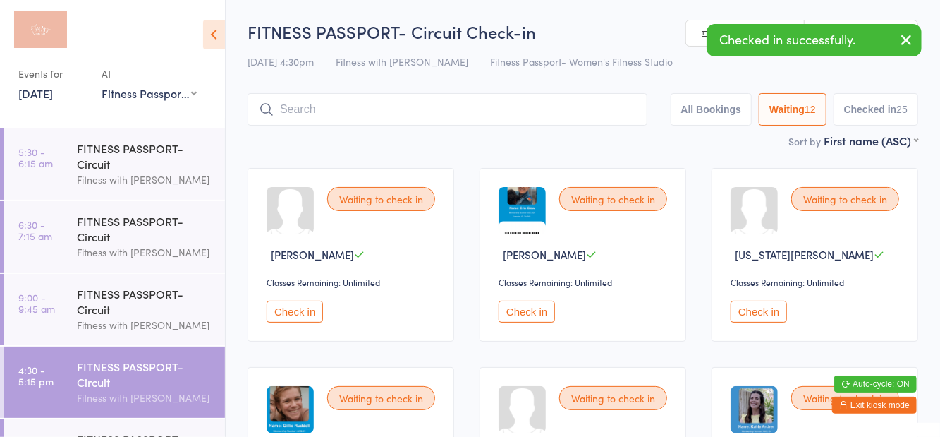
click at [369, 124] on input "search" at bounding box center [448, 109] width 400 height 32
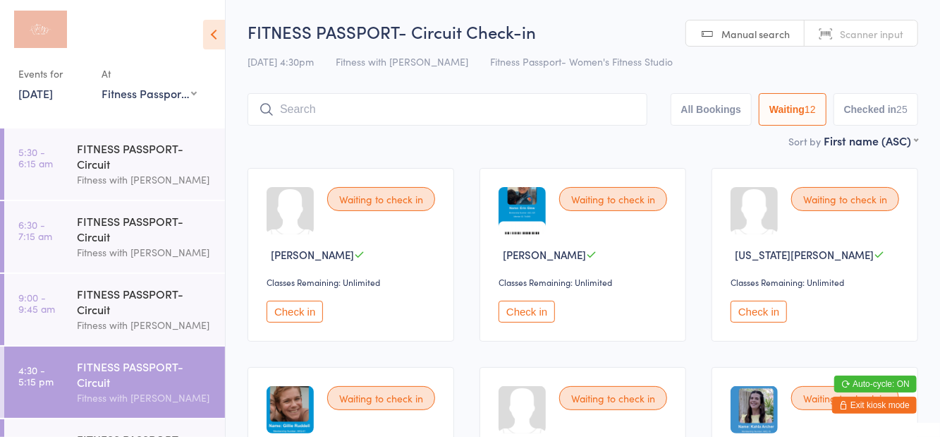
scroll to position [94, 0]
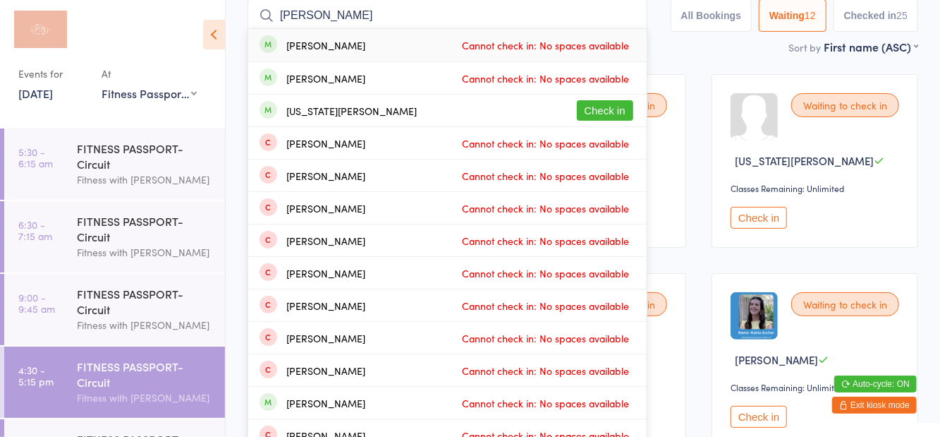
type input "Keyes"
click at [612, 111] on button "Check in" at bounding box center [605, 110] width 56 height 20
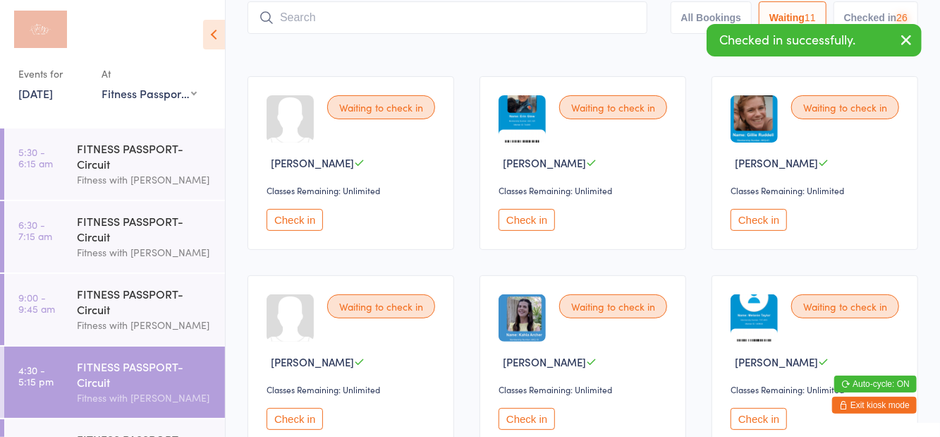
scroll to position [16, 0]
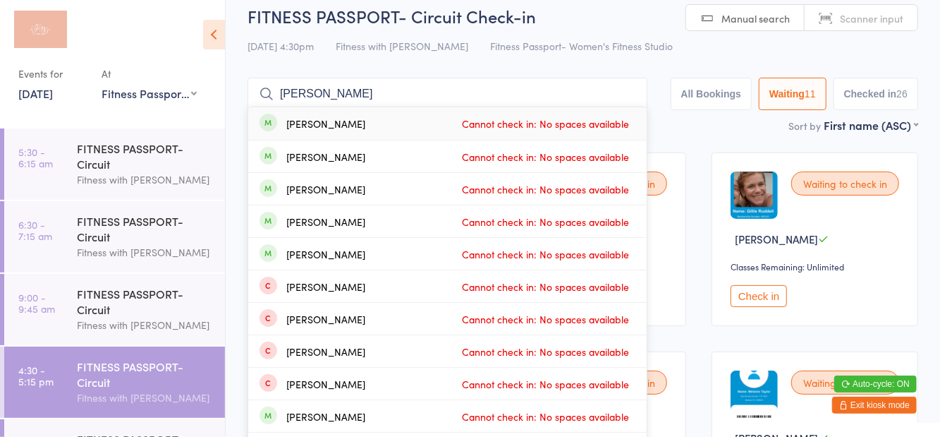
type input "Caitlin malone"
click at [368, 130] on div "Caitlin Maloney Cannot check in: No spaces available" at bounding box center [447, 123] width 398 height 32
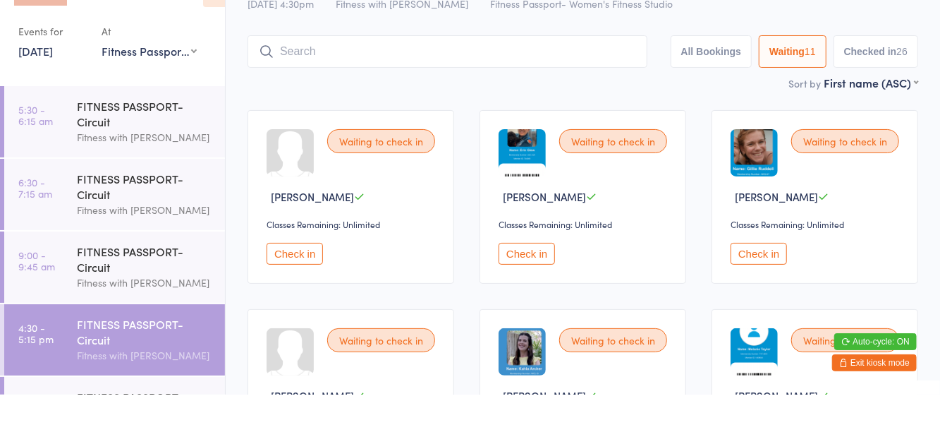
scroll to position [15, 0]
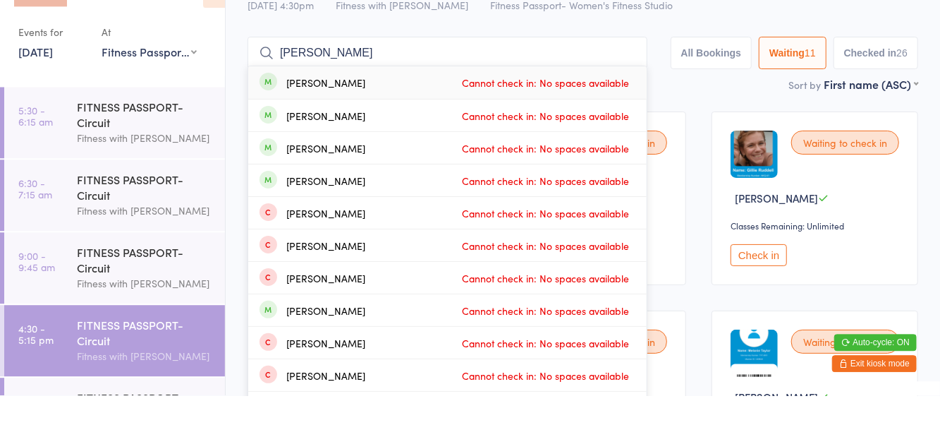
click at [626, 99] on input "Caitlin maloney" at bounding box center [448, 94] width 400 height 32
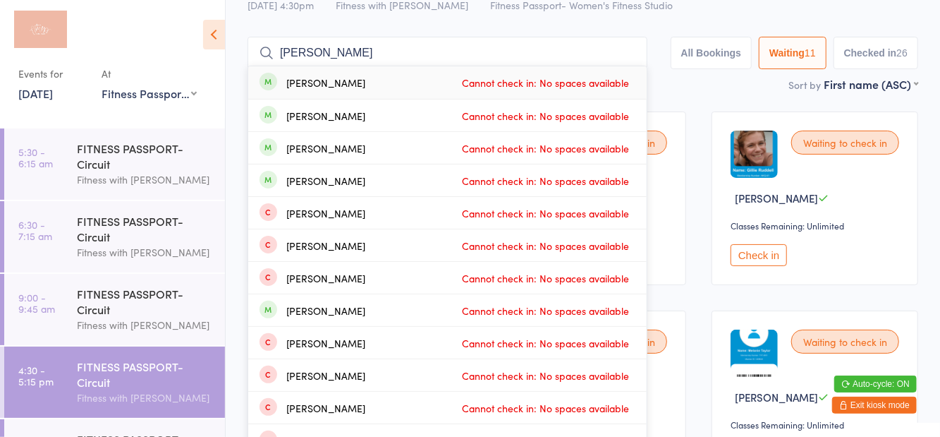
click at [621, 56] on input "Caitlin maloney" at bounding box center [448, 53] width 400 height 32
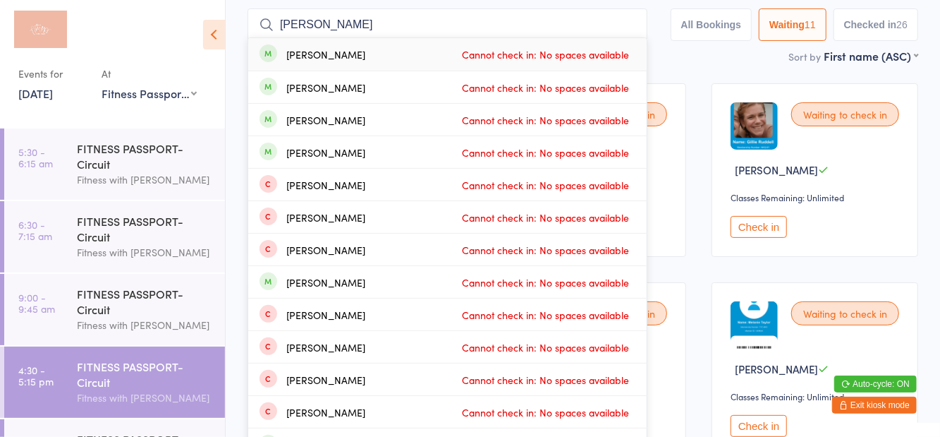
scroll to position [93, 0]
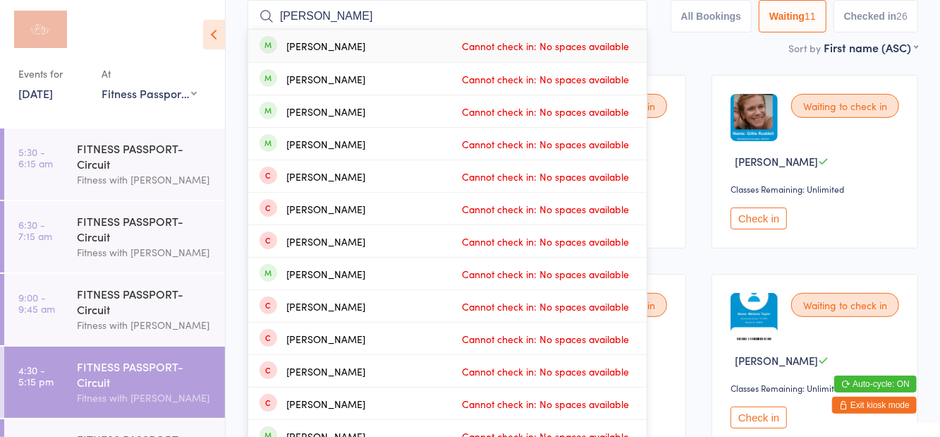
type input "Caitlin maloney"
click at [633, 55] on span "Cannot check in: No spaces available" at bounding box center [546, 45] width 174 height 21
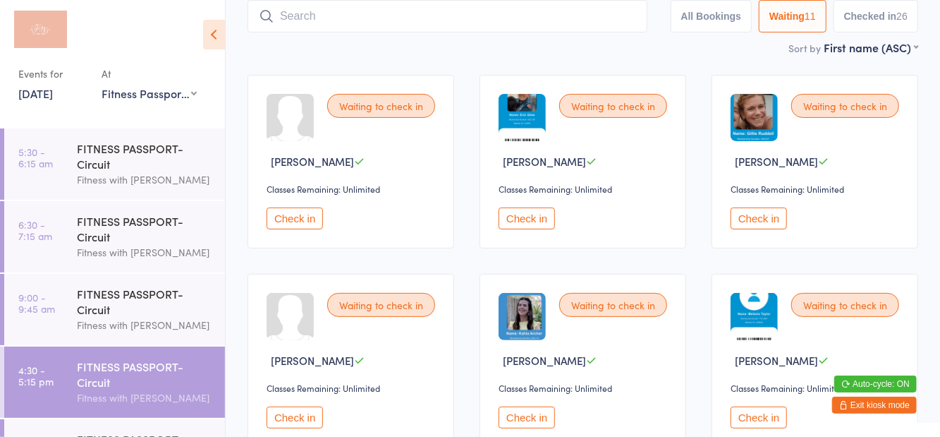
click at [625, 17] on input "search" at bounding box center [448, 16] width 400 height 32
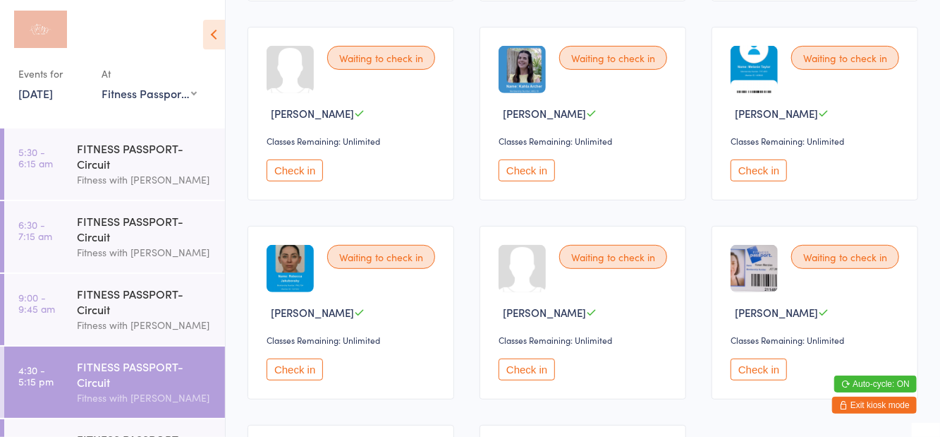
scroll to position [339, 0]
click at [765, 176] on button "Check in" at bounding box center [759, 171] width 56 height 22
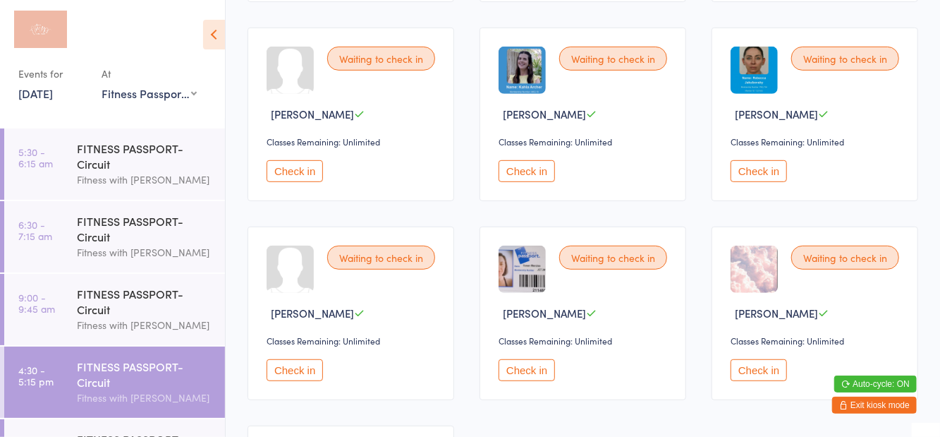
click at [761, 375] on button "Check in" at bounding box center [759, 370] width 56 height 22
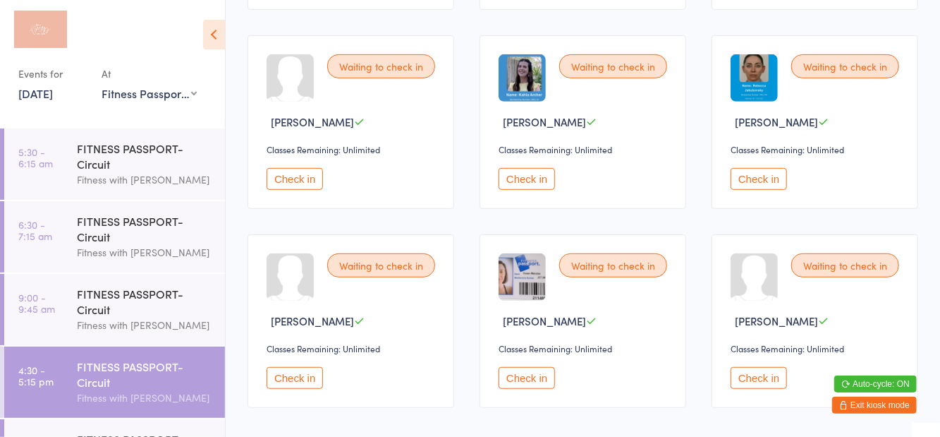
click at [762, 375] on button "Check in" at bounding box center [759, 378] width 56 height 22
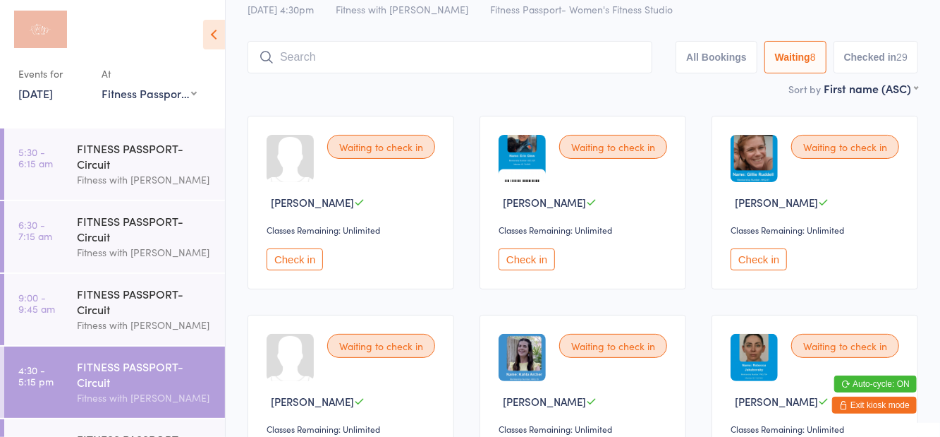
scroll to position [50, 0]
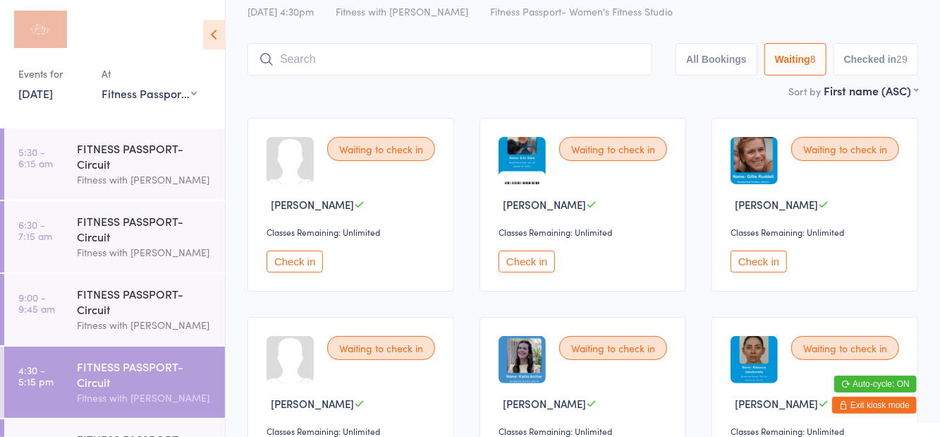
click at [262, 54] on icon at bounding box center [267, 59] width 16 height 16
click at [216, 48] on icon at bounding box center [214, 35] width 22 height 30
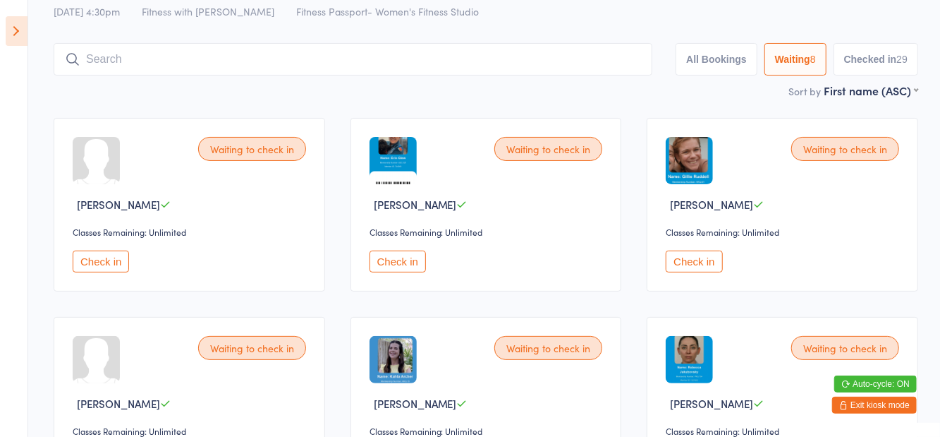
click at [602, 106] on div "Waiting to check in Amanda Stacey Classes Remaining: Unlimited Check in Waiting…" at bounding box center [486, 403] width 890 height 597
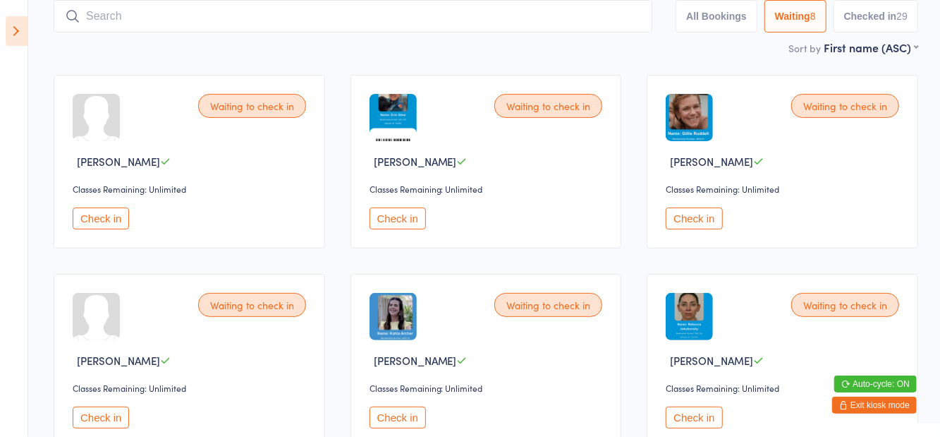
scroll to position [100, 0]
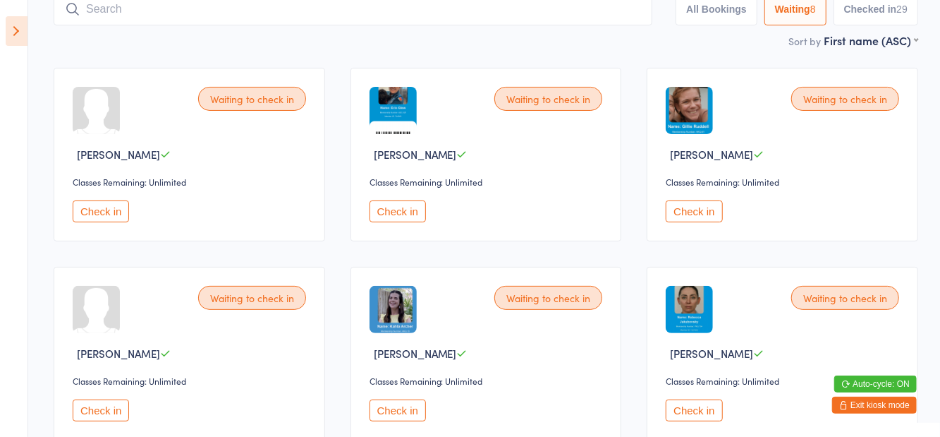
click at [690, 414] on button "Check in" at bounding box center [694, 410] width 56 height 22
click at [108, 204] on button "Check in" at bounding box center [101, 211] width 56 height 22
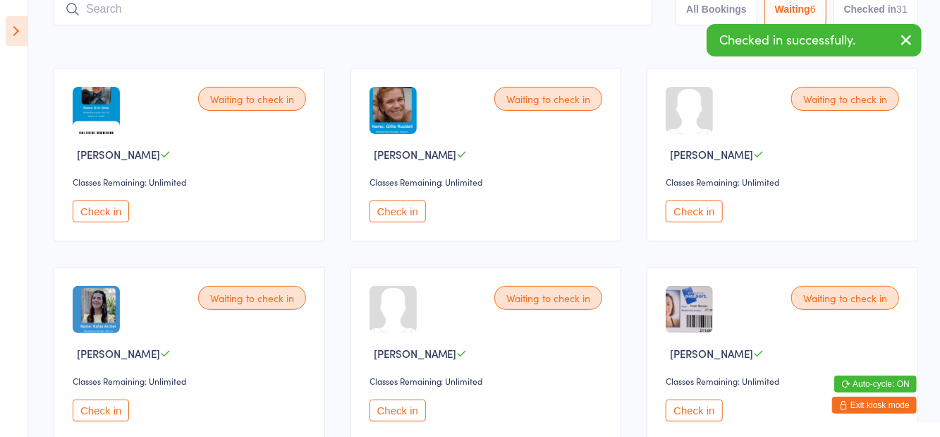
click at [690, 427] on div "Waiting to check in Susan Menzies Classes Remaining: Unlimited Check in" at bounding box center [783, 354] width 272 height 174
click at [683, 405] on button "Check in" at bounding box center [694, 410] width 56 height 22
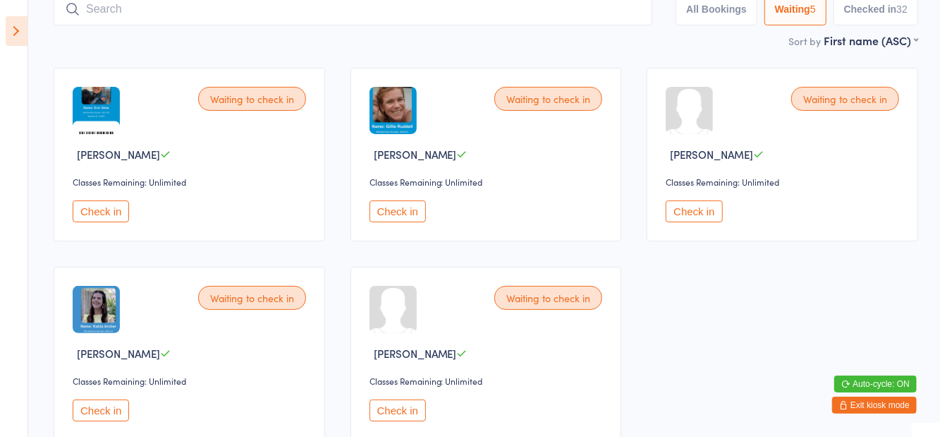
click at [11, 37] on icon at bounding box center [17, 31] width 22 height 30
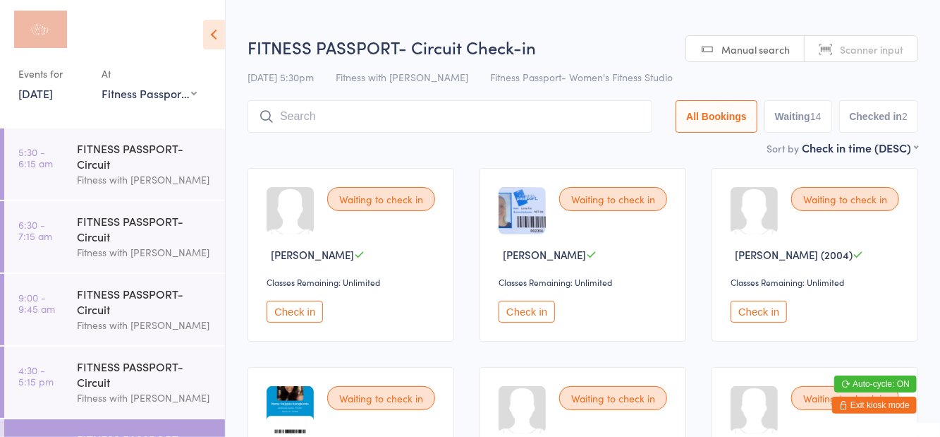
click at [793, 123] on button "Waiting 14" at bounding box center [799, 116] width 68 height 32
select select "0"
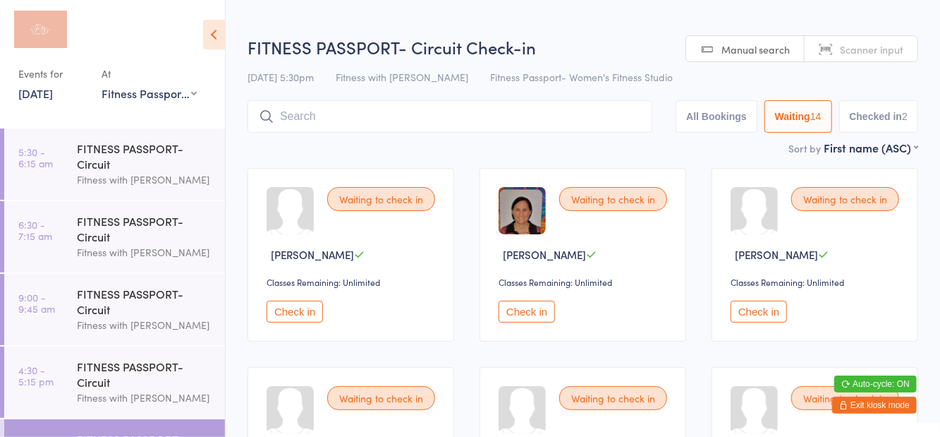
click at [214, 46] on icon at bounding box center [214, 35] width 22 height 30
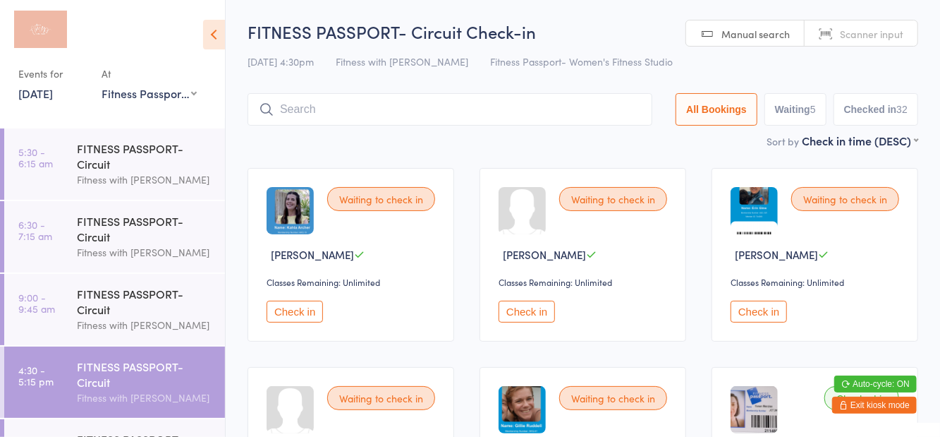
click at [640, 41] on h2 "FITNESS PASSPORT- Circuit Check-in" at bounding box center [583, 31] width 671 height 23
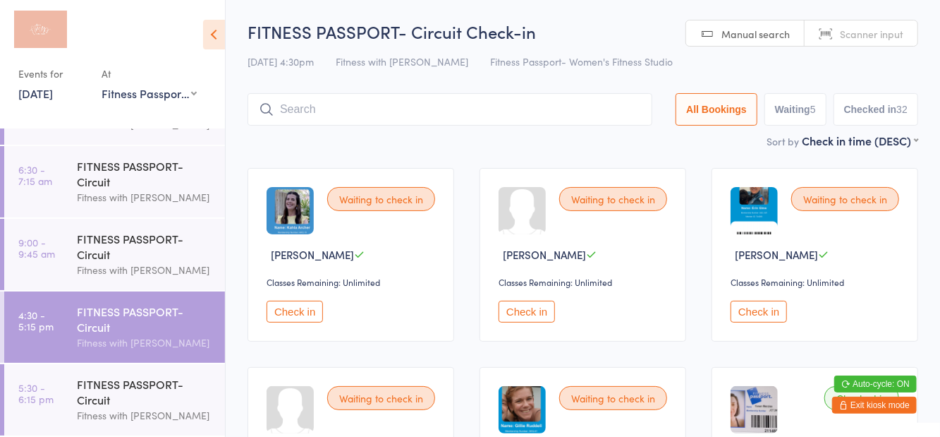
click at [181, 407] on div "Fitness with [PERSON_NAME]" at bounding box center [145, 415] width 136 height 16
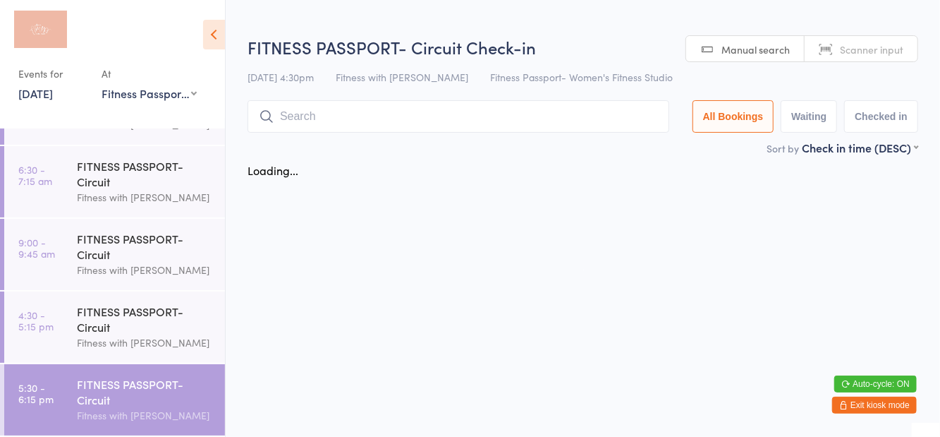
click at [815, 133] on button "Waiting" at bounding box center [809, 116] width 56 height 32
select select "0"
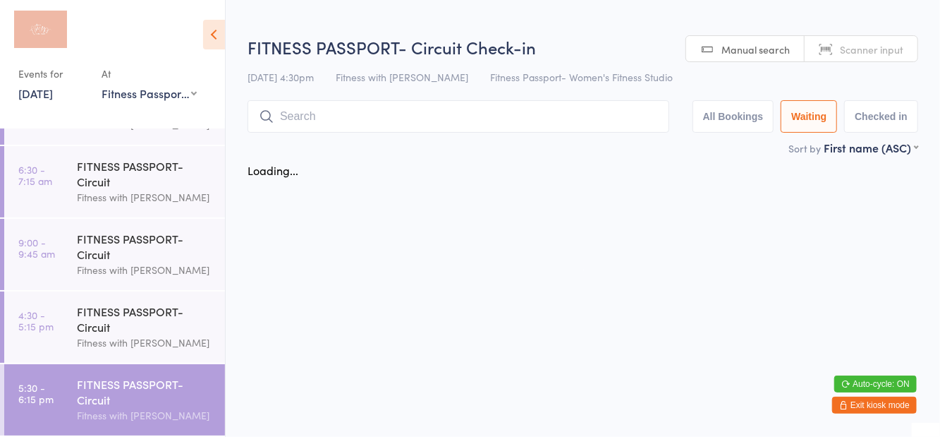
click at [815, 113] on button "Waiting" at bounding box center [809, 116] width 56 height 32
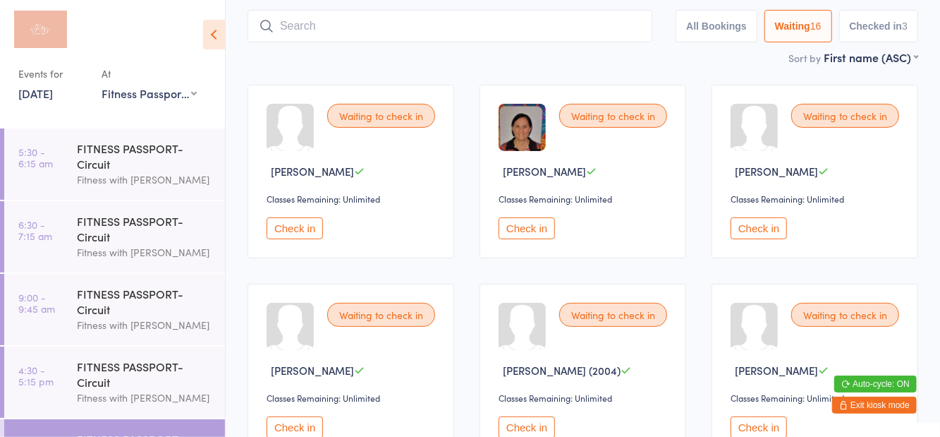
scroll to position [73, 0]
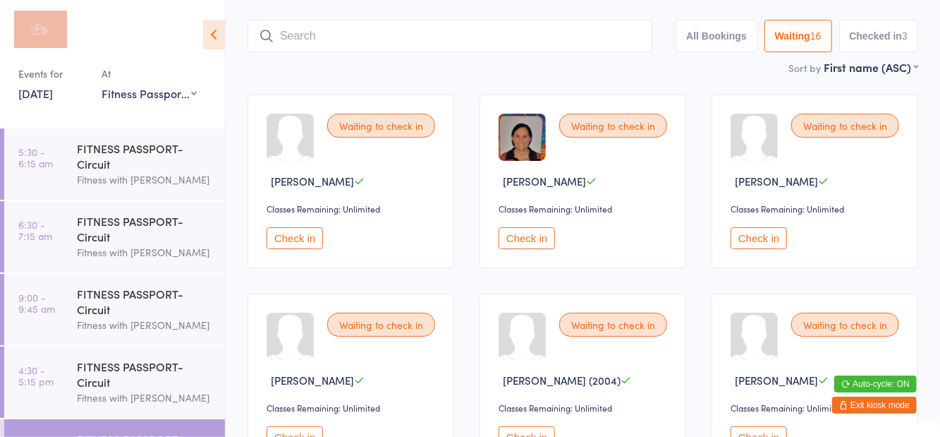
click at [526, 237] on button "Check in" at bounding box center [527, 238] width 56 height 22
click at [214, 37] on icon at bounding box center [214, 35] width 22 height 30
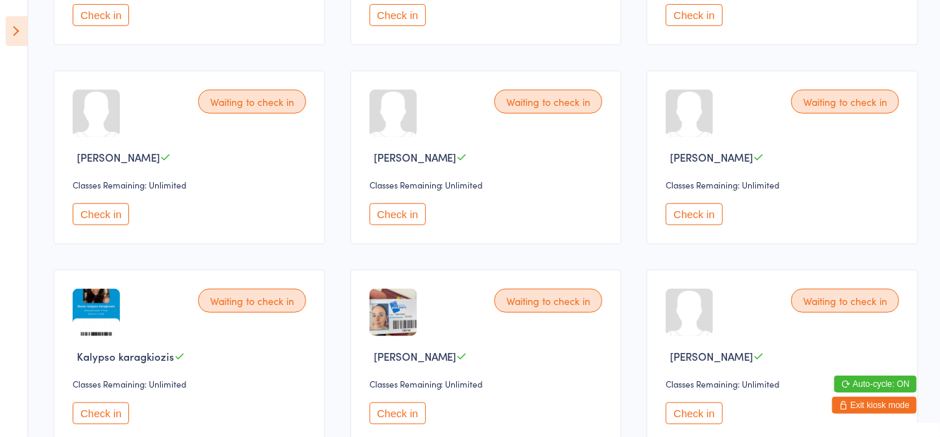
scroll to position [521, 0]
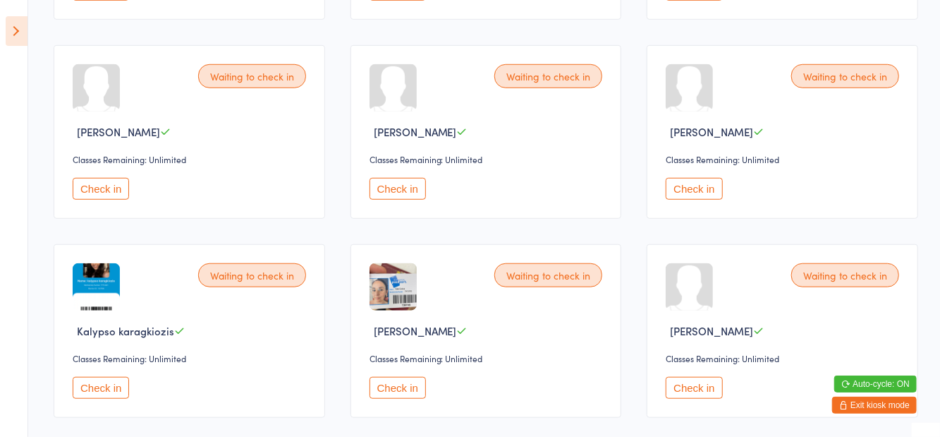
click at [105, 395] on button "Check in" at bounding box center [101, 388] width 56 height 22
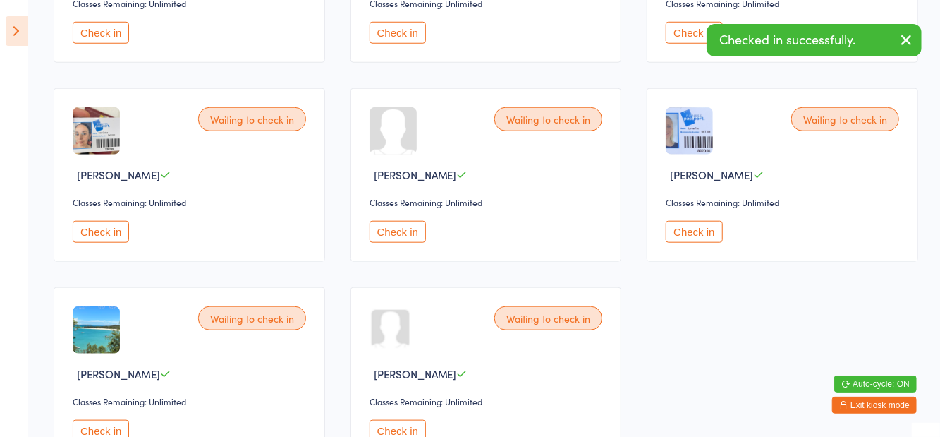
scroll to position [676, 0]
click at [392, 436] on button "Check in" at bounding box center [398, 431] width 56 height 22
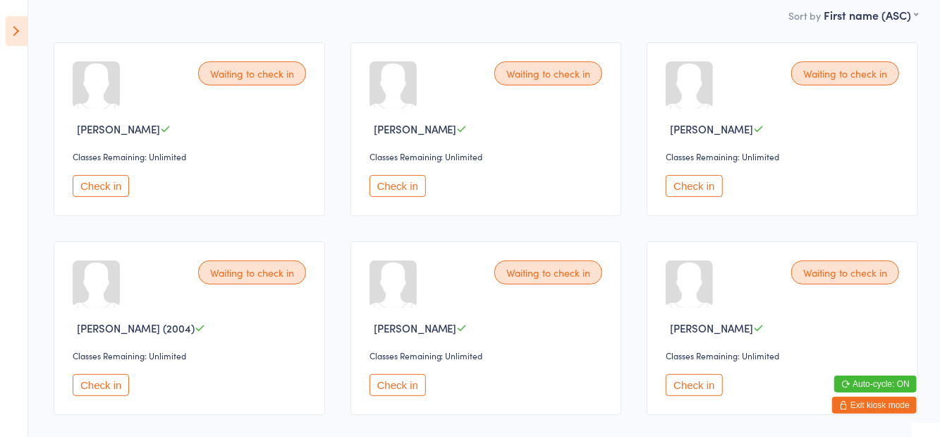
scroll to position [127, 0]
click at [395, 384] on button "Check in" at bounding box center [398, 383] width 56 height 22
click at [416, 221] on div "Waiting to check in Abby Wetherell Classes Remaining: Unlimited Check in Waitin…" at bounding box center [486, 426] width 890 height 796
click at [407, 189] on button "Check in" at bounding box center [398, 185] width 56 height 22
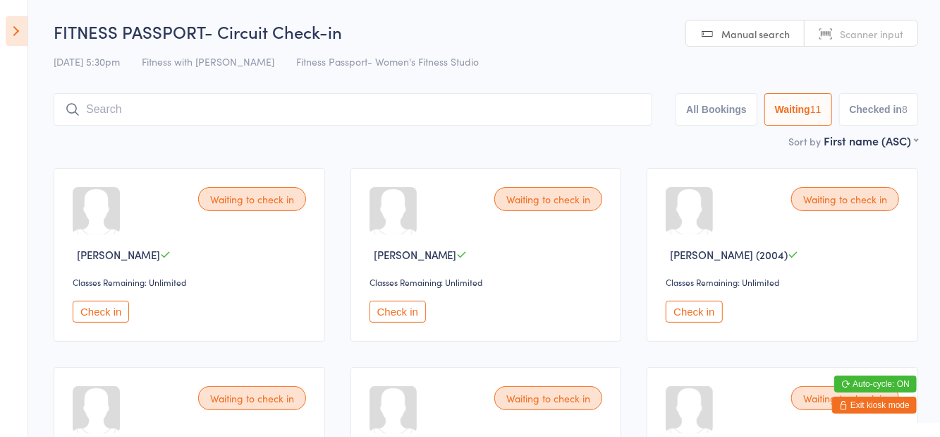
click at [688, 317] on button "Check in" at bounding box center [694, 311] width 56 height 22
click at [102, 302] on button "Check in" at bounding box center [101, 311] width 56 height 22
click at [141, 126] on input "search" at bounding box center [353, 109] width 599 height 32
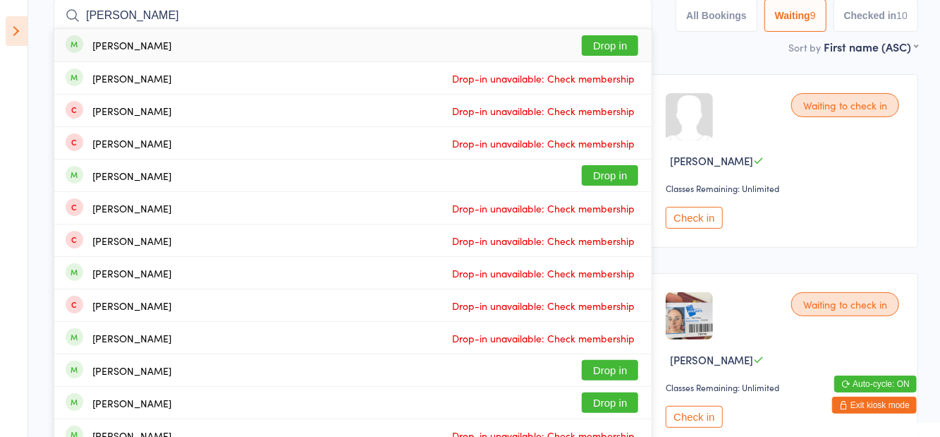
type input "Marica"
click at [609, 52] on button "Drop in" at bounding box center [610, 45] width 56 height 20
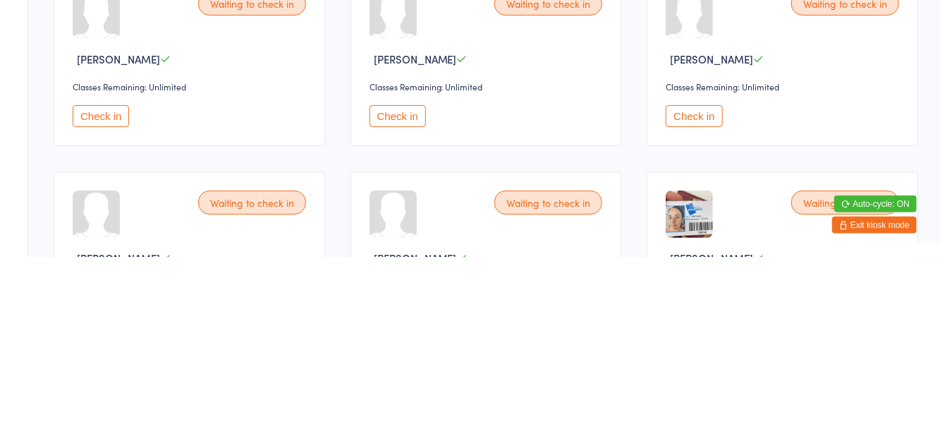
scroll to position [15, 0]
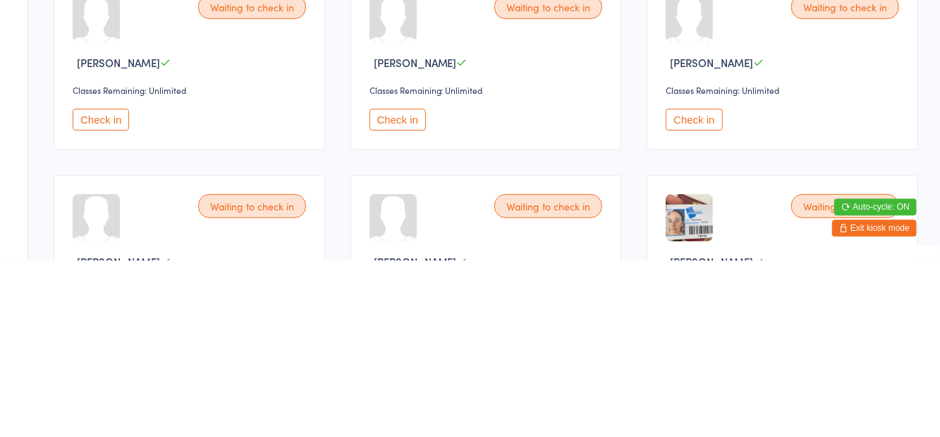
click at [703, 295] on button "Check in" at bounding box center [694, 297] width 56 height 22
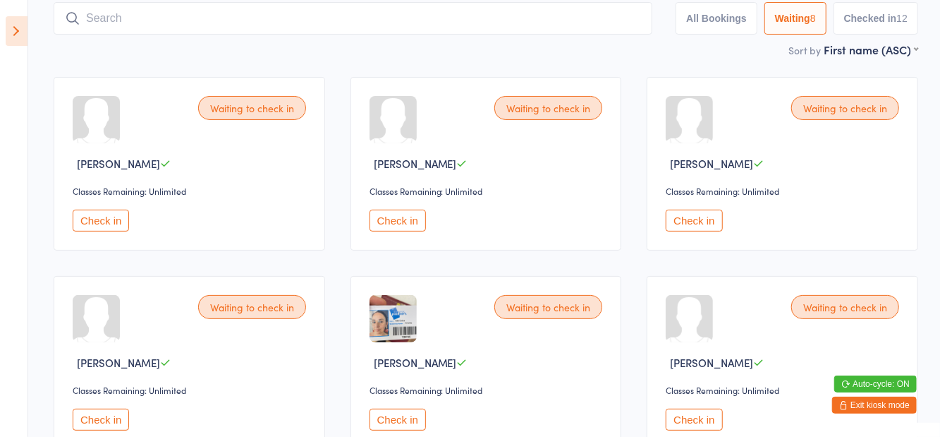
scroll to position [90, 0]
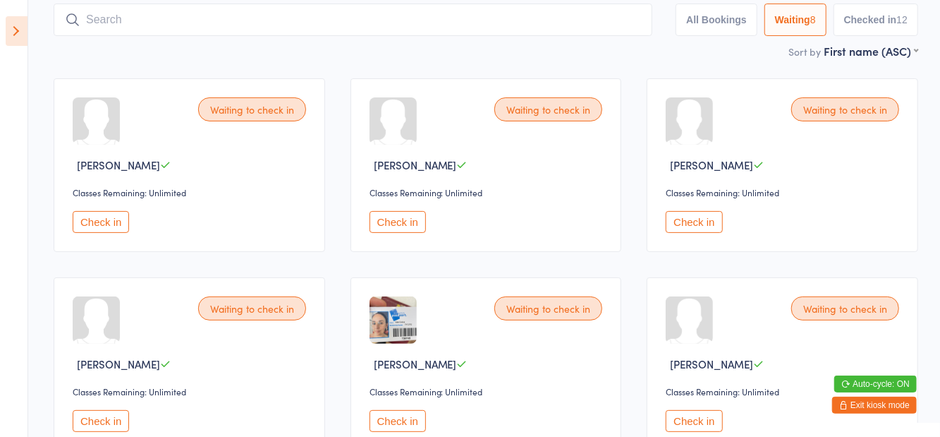
click at [406, 429] on button "Check in" at bounding box center [398, 421] width 56 height 22
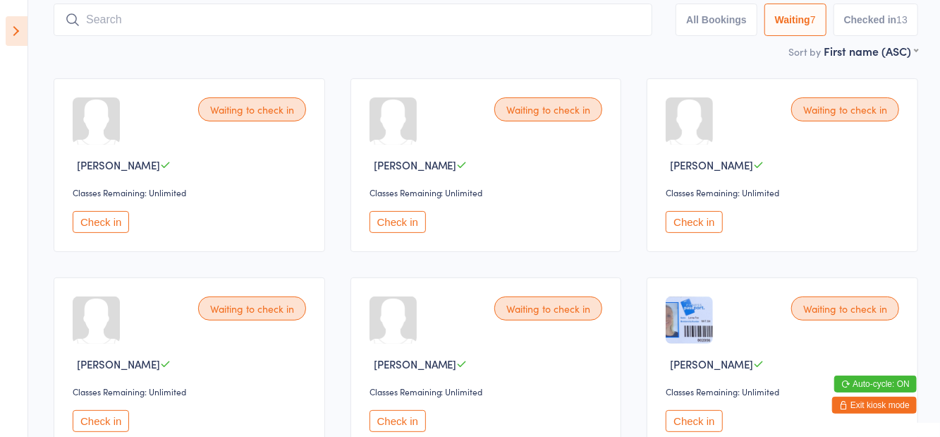
click at [694, 423] on button "Check in" at bounding box center [694, 421] width 56 height 22
click at [698, 220] on button "Check in" at bounding box center [694, 222] width 56 height 22
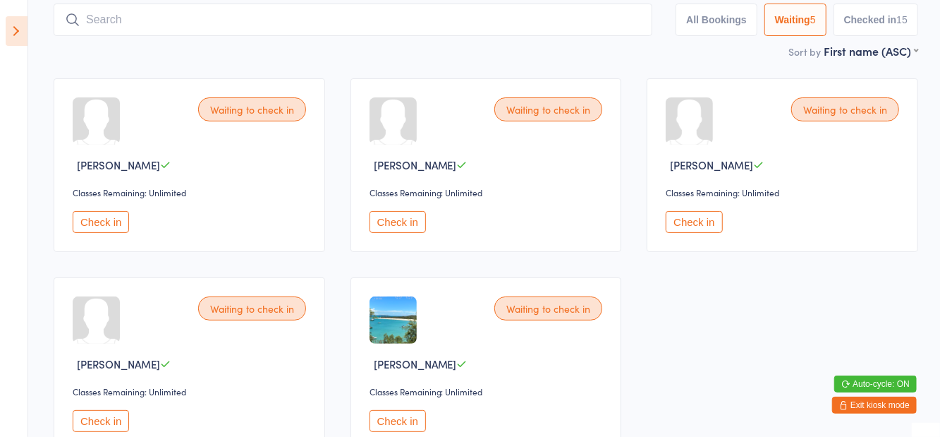
click at [448, 25] on input "search" at bounding box center [353, 20] width 599 height 32
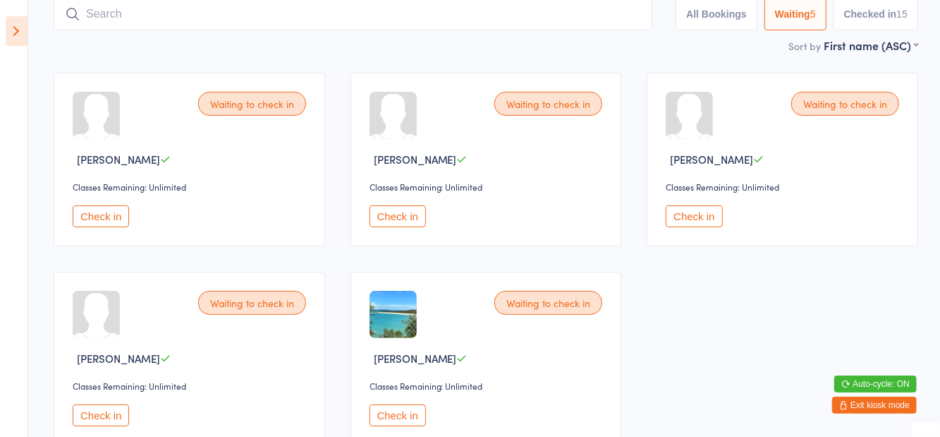
scroll to position [94, 0]
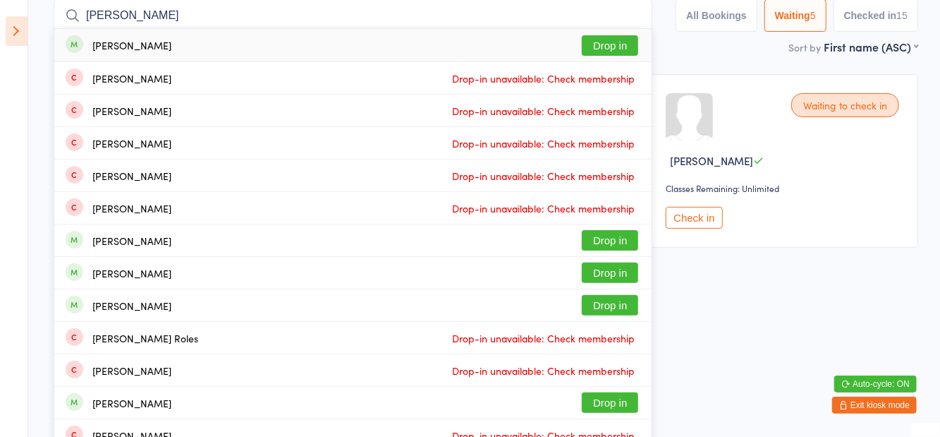
type input "Julie noussa"
click at [628, 52] on button "Drop in" at bounding box center [610, 45] width 56 height 20
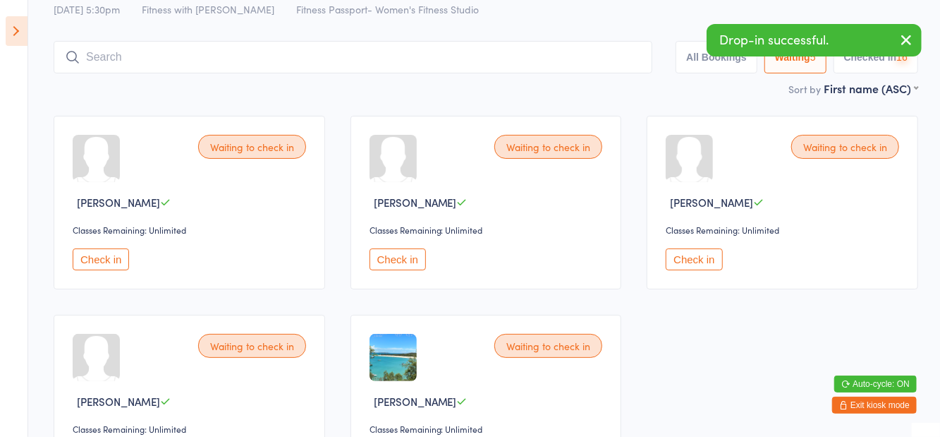
scroll to position [16, 0]
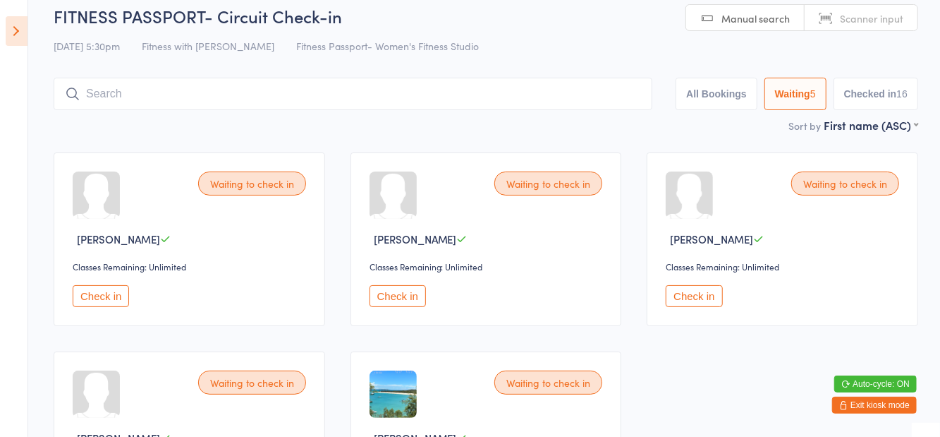
click at [380, 125] on div "Sort by First name (ASC) First name (ASC) First name (DESC) Last name (ASC) Las…" at bounding box center [486, 125] width 865 height 16
click at [108, 295] on button "Check in" at bounding box center [101, 296] width 56 height 22
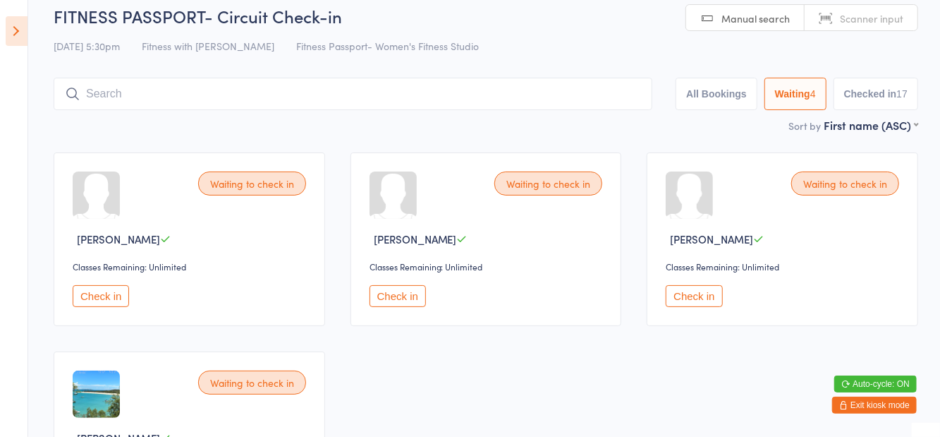
scroll to position [30, 0]
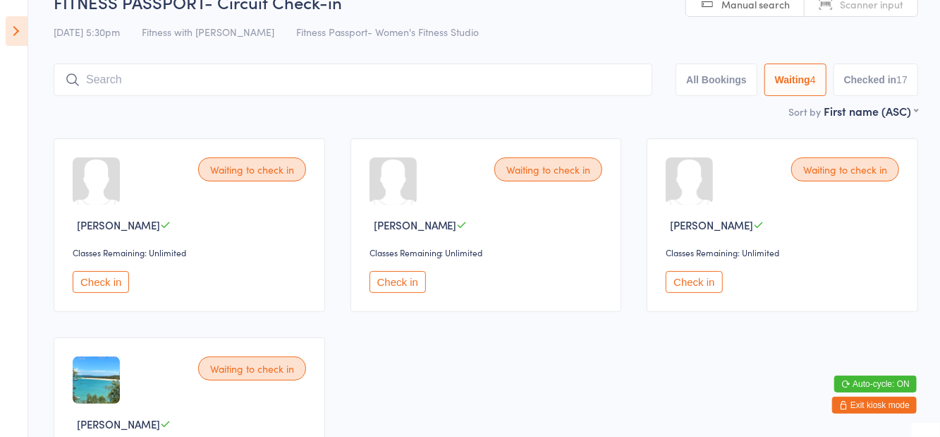
click at [686, 279] on button "Check in" at bounding box center [694, 282] width 56 height 22
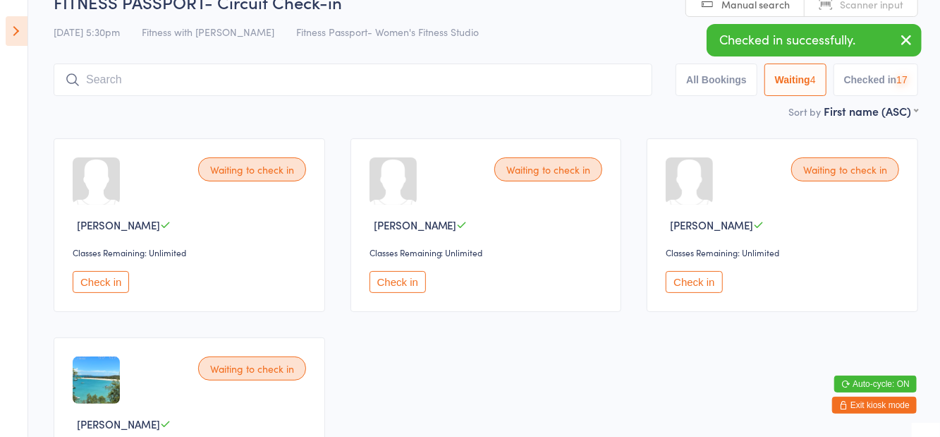
scroll to position [0, 0]
